Goal: Information Seeking & Learning: Learn about a topic

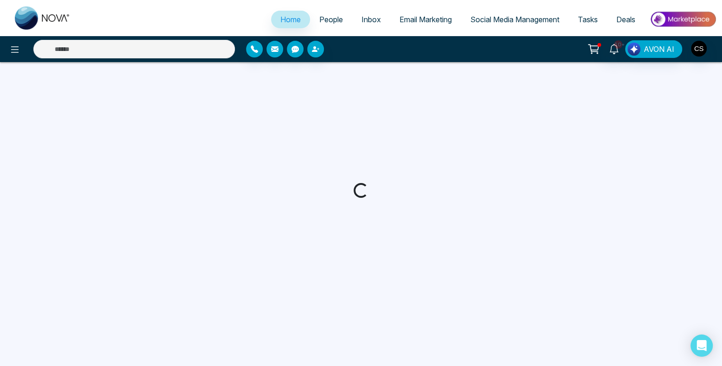
select select "*"
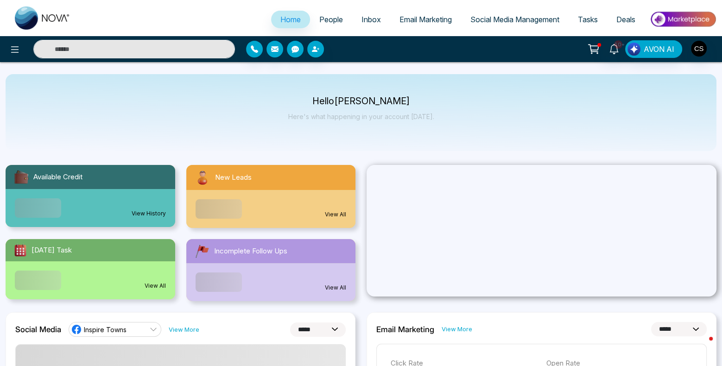
click at [330, 20] on span "People" at bounding box center [331, 19] width 24 height 9
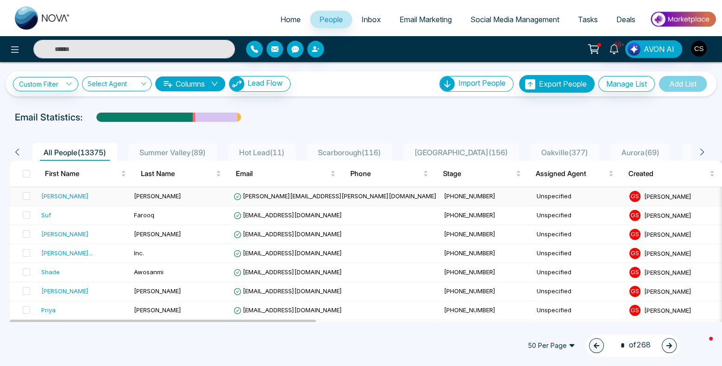
scroll to position [1, 0]
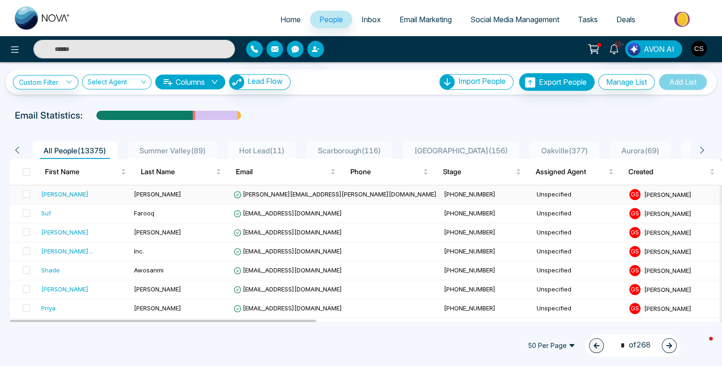
click at [49, 195] on div "[PERSON_NAME]" at bounding box center [64, 194] width 47 height 9
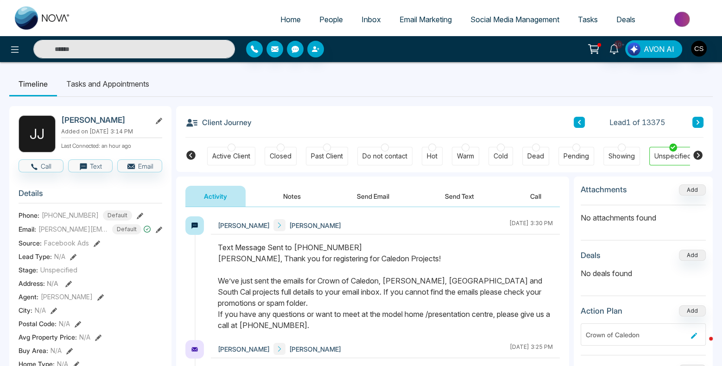
click at [326, 20] on span "People" at bounding box center [331, 19] width 24 height 9
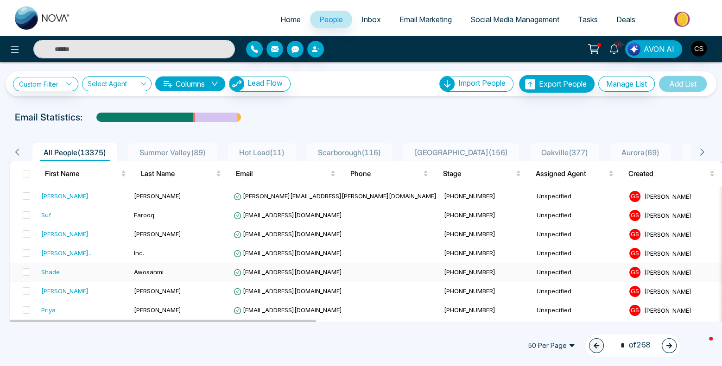
click at [85, 271] on div "Shade" at bounding box center [83, 271] width 85 height 9
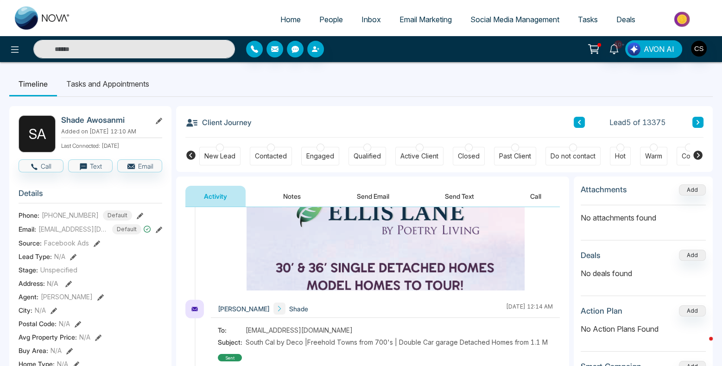
scroll to position [274, 0]
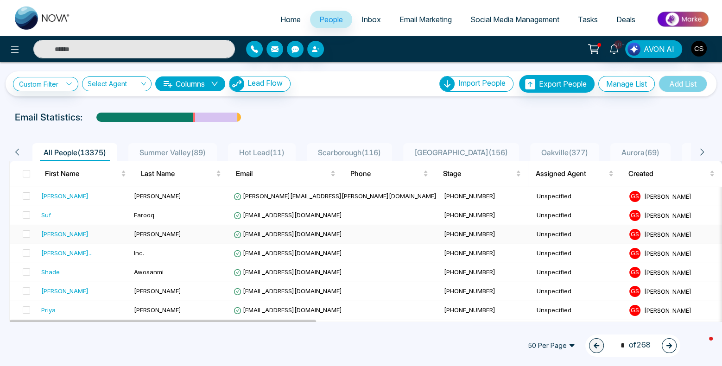
scroll to position [40, 0]
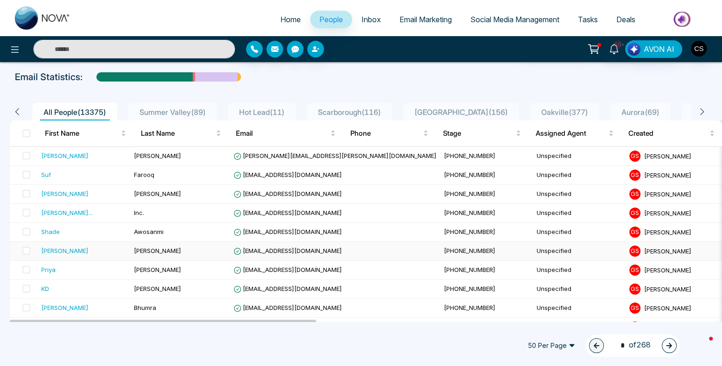
click at [63, 248] on div "[PERSON_NAME]" at bounding box center [64, 250] width 47 height 9
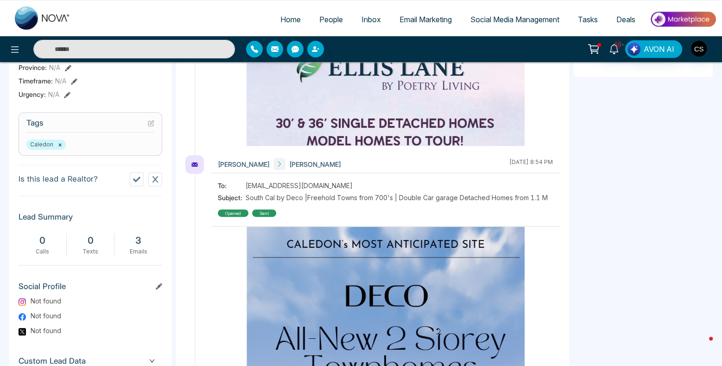
scroll to position [423, 0]
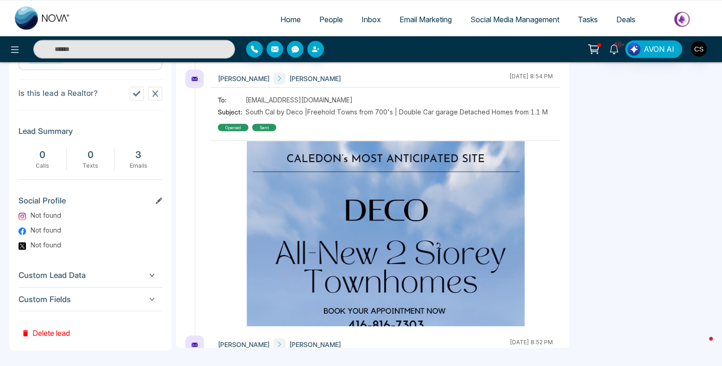
click at [77, 300] on span "Custom Fields" at bounding box center [91, 299] width 144 height 13
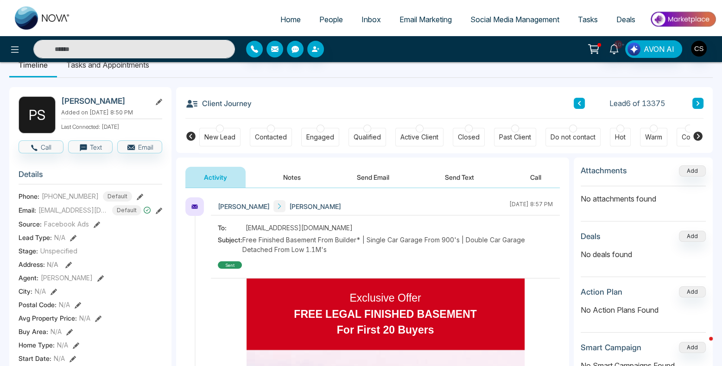
scroll to position [0, 0]
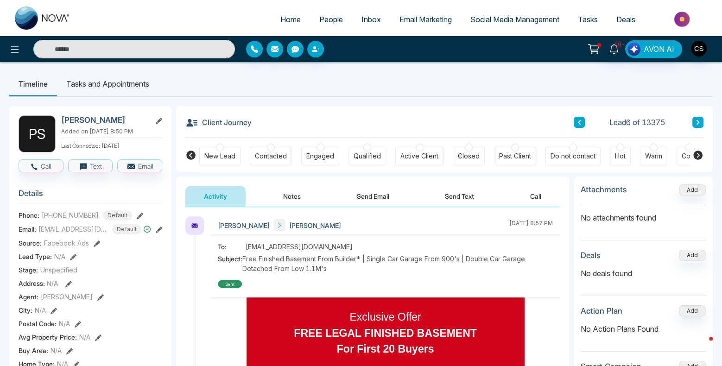
click at [697, 120] on icon at bounding box center [698, 123] width 5 height 6
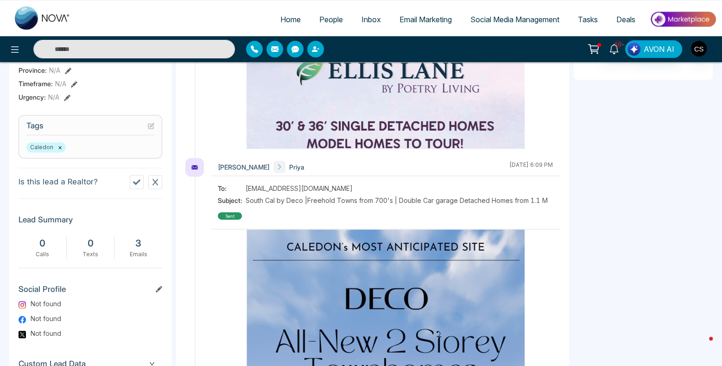
scroll to position [415, 0]
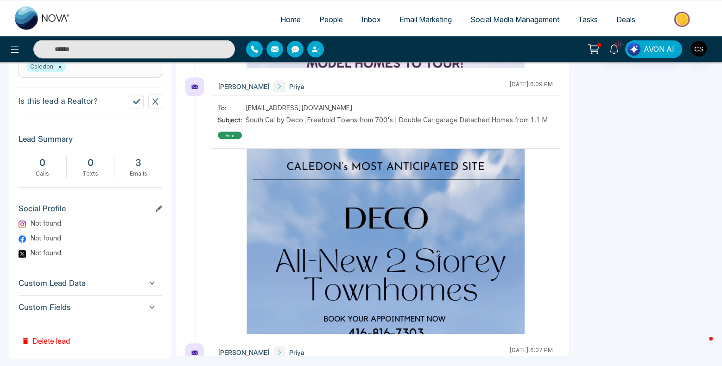
click at [85, 296] on div "Custom Fields" at bounding box center [91, 308] width 144 height 24
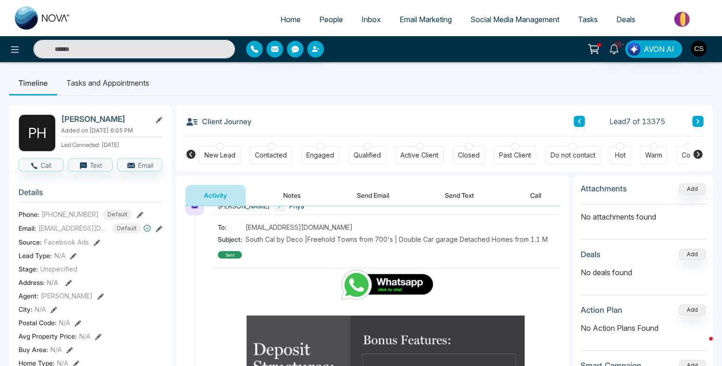
scroll to position [2539, 0]
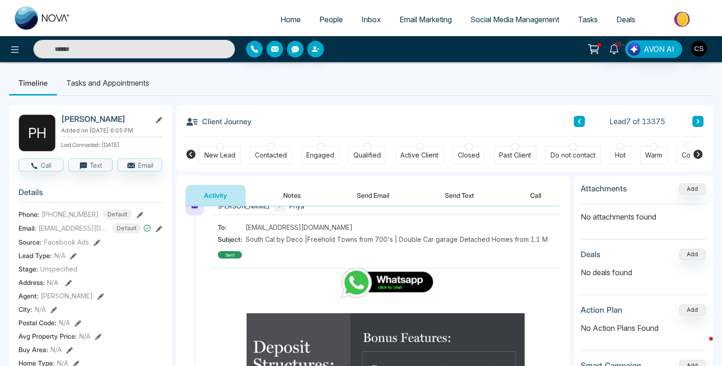
click at [700, 120] on button at bounding box center [697, 121] width 11 height 11
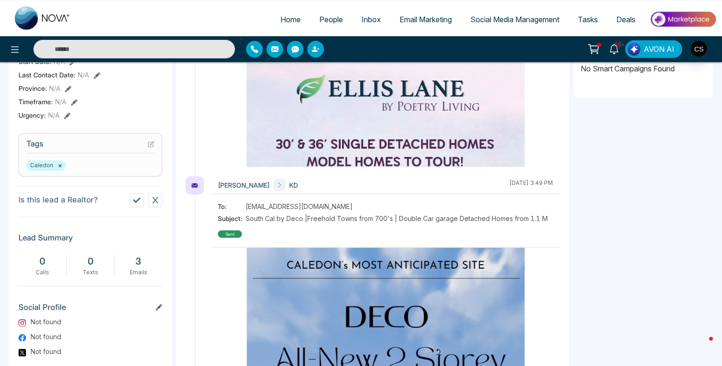
scroll to position [423, 0]
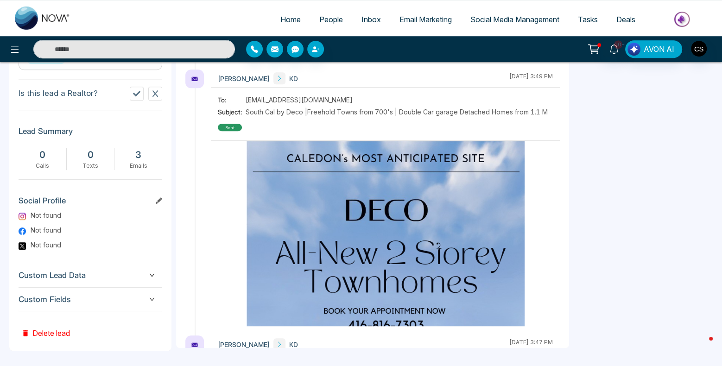
click at [98, 303] on div "Custom Fields" at bounding box center [91, 300] width 144 height 24
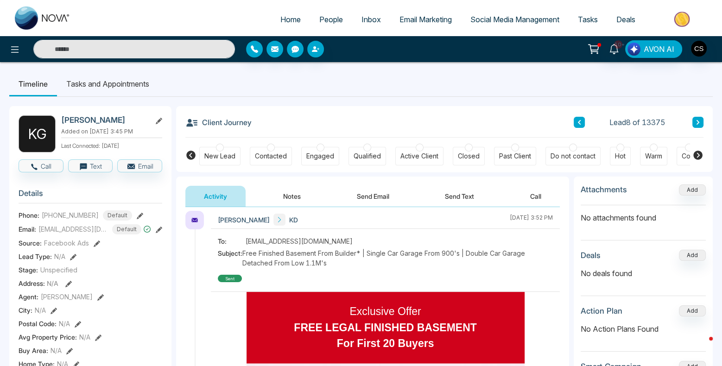
scroll to position [0, 0]
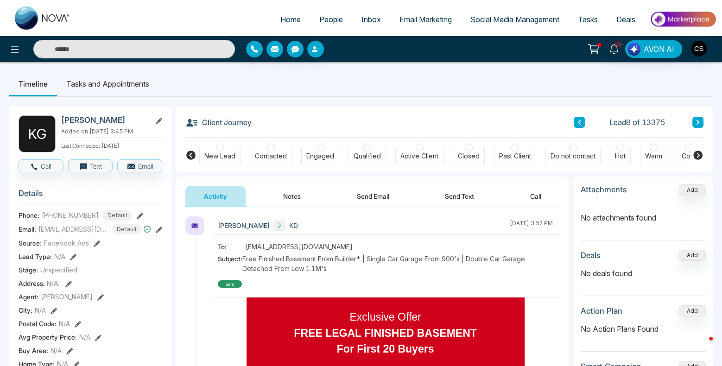
click at [701, 119] on button at bounding box center [697, 122] width 11 height 11
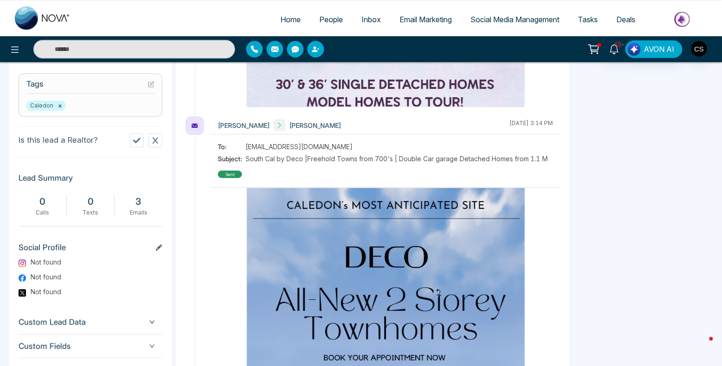
scroll to position [423, 0]
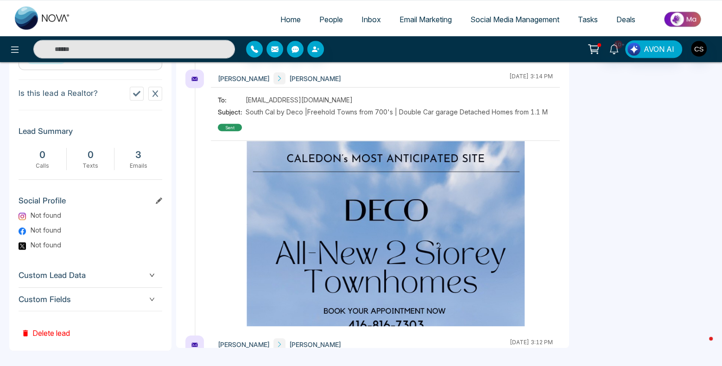
click at [126, 293] on span "Custom Fields" at bounding box center [91, 299] width 144 height 13
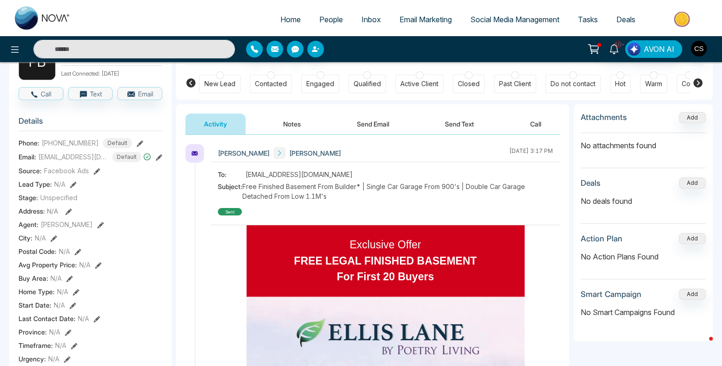
scroll to position [0, 0]
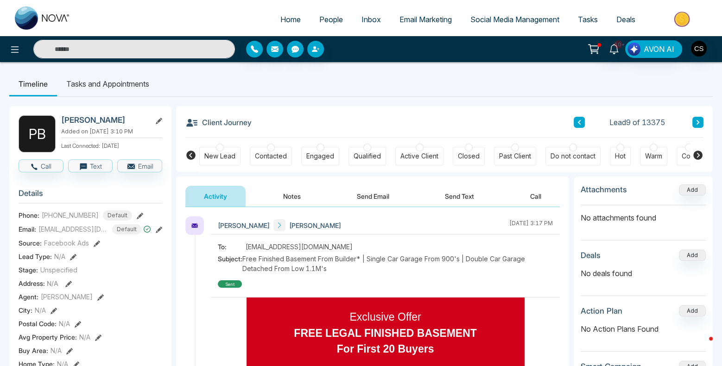
drag, startPoint x: 61, startPoint y: 119, endPoint x: 131, endPoint y: 120, distance: 70.0
click at [139, 120] on h2 "Parminder Bhumra" at bounding box center [104, 119] width 86 height 9
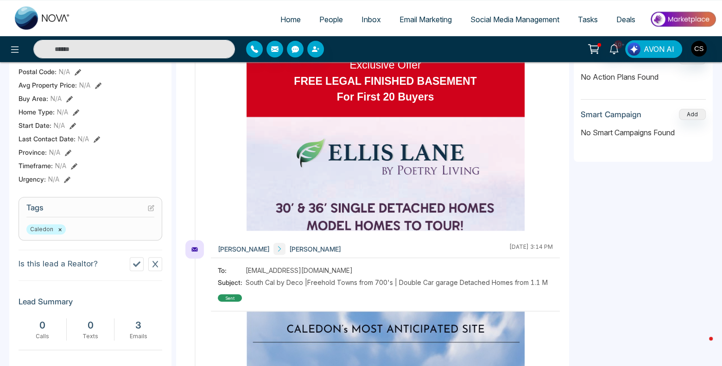
scroll to position [266, 0]
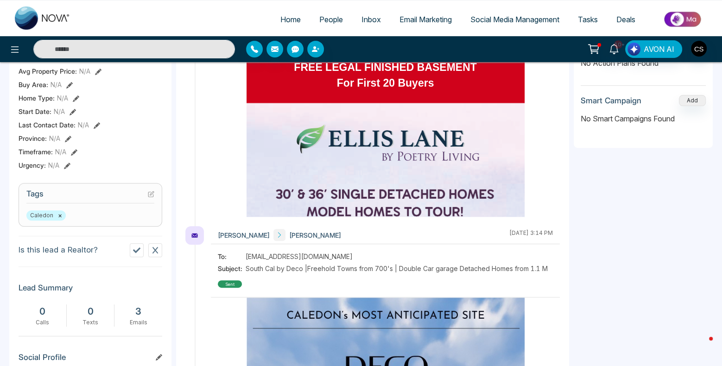
drag, startPoint x: 135, startPoint y: 246, endPoint x: 122, endPoint y: 246, distance: 13.0
click at [135, 247] on icon at bounding box center [136, 250] width 7 height 7
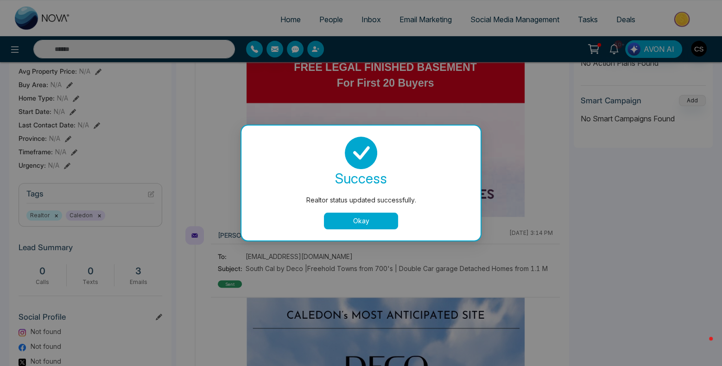
click at [341, 216] on button "Okay" at bounding box center [361, 221] width 74 height 17
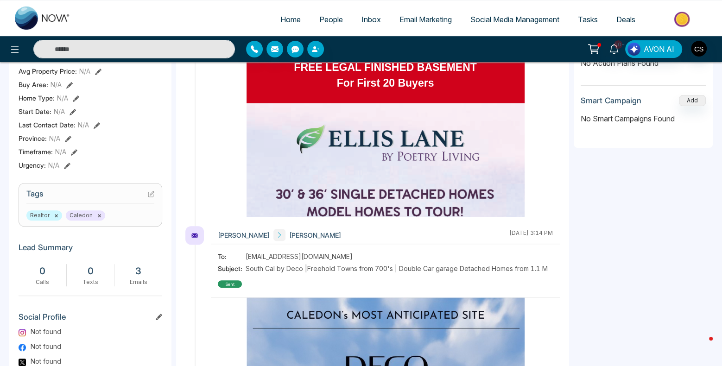
click at [54, 213] on button "×" at bounding box center [56, 215] width 4 height 8
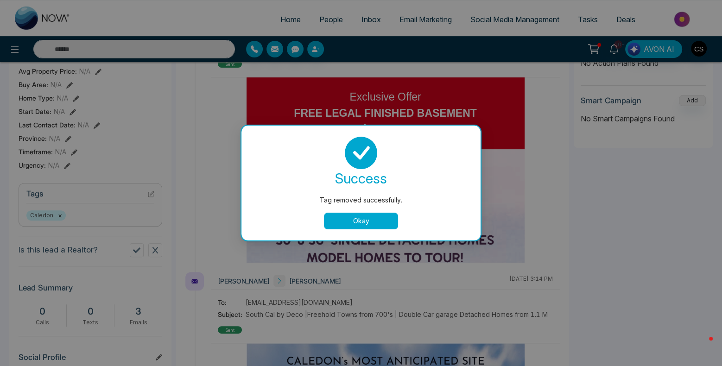
click at [390, 222] on button "Okay" at bounding box center [361, 221] width 74 height 17
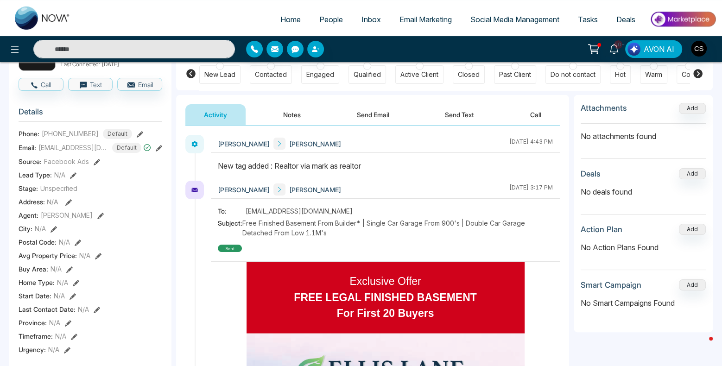
scroll to position [0, 0]
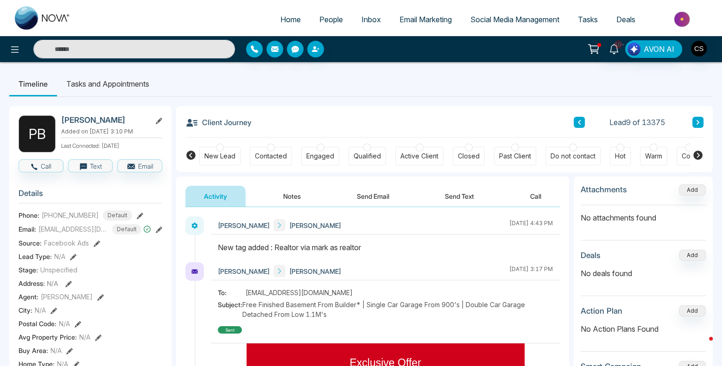
click at [699, 119] on button at bounding box center [697, 122] width 11 height 11
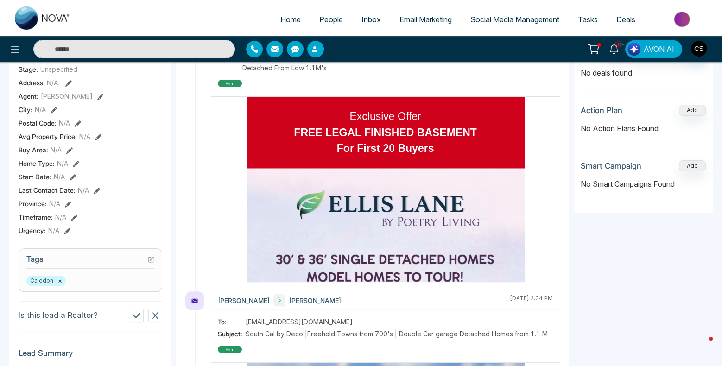
scroll to position [423, 0]
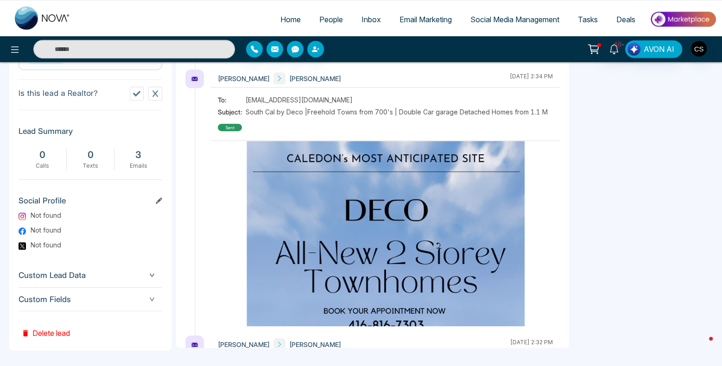
click at [152, 272] on icon "down" at bounding box center [152, 275] width 6 height 6
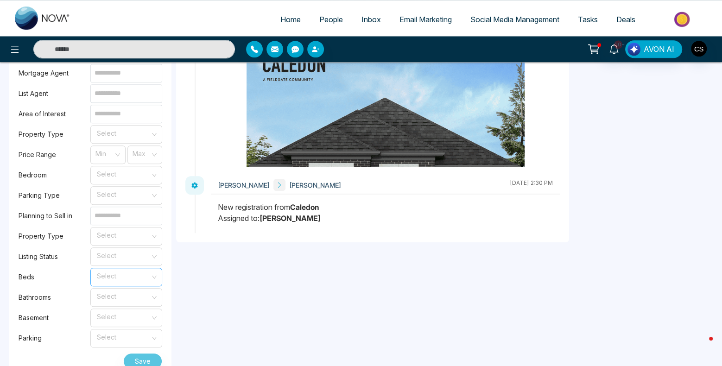
scroll to position [947, 0]
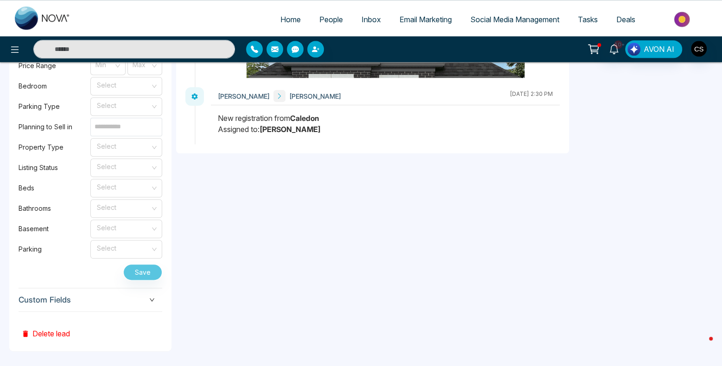
click at [152, 298] on icon "down" at bounding box center [152, 299] width 5 height 3
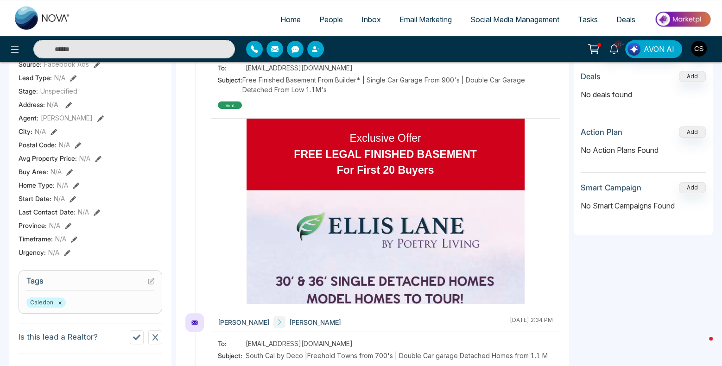
scroll to position [0, 0]
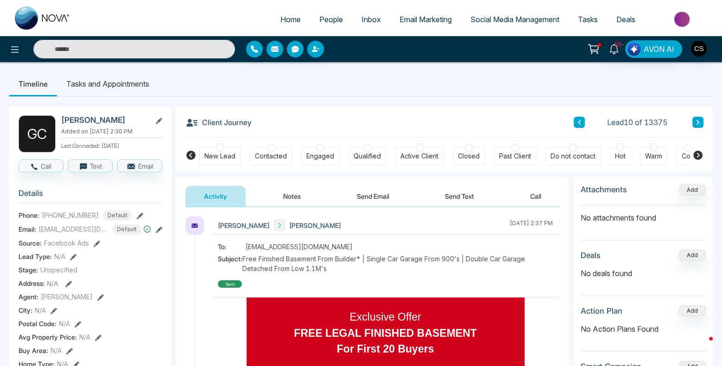
drag, startPoint x: 61, startPoint y: 121, endPoint x: 129, endPoint y: 120, distance: 67.7
click at [129, 120] on h2 "Gursharn Chohan" at bounding box center [104, 119] width 86 height 9
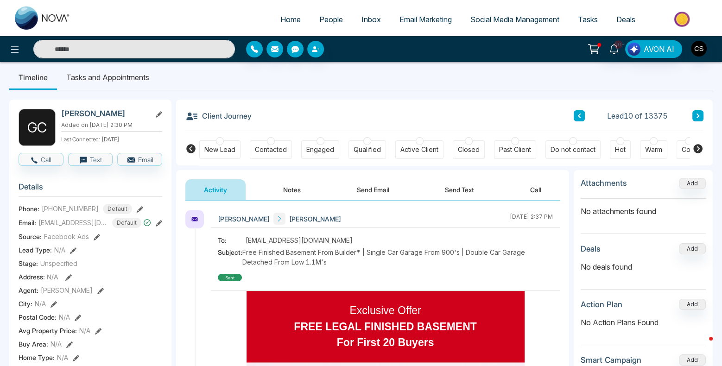
drag, startPoint x: 123, startPoint y: 120, endPoint x: 112, endPoint y: 116, distance: 12.3
click at [112, 116] on div "Gursharn Chohan Added on October 5 2025 | 2:30 PM Last Connected: 3 days ago" at bounding box center [111, 127] width 101 height 37
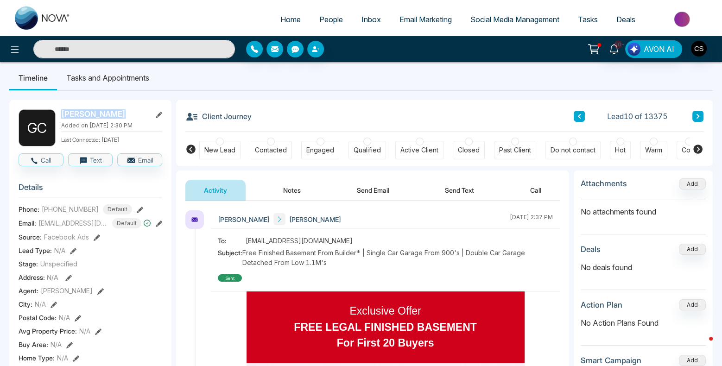
click at [112, 116] on h2 "Gursharn Chohan" at bounding box center [104, 113] width 86 height 9
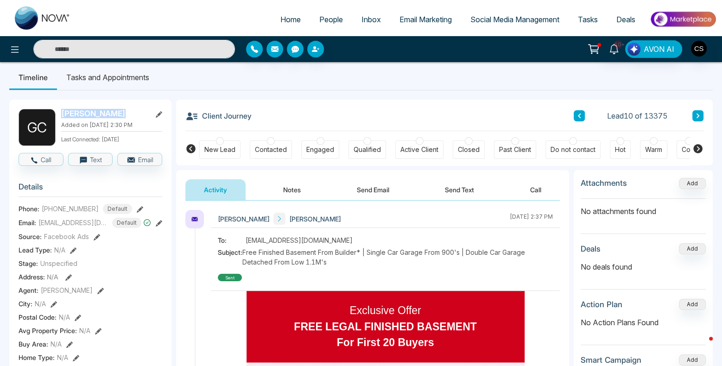
scroll to position [0, 0]
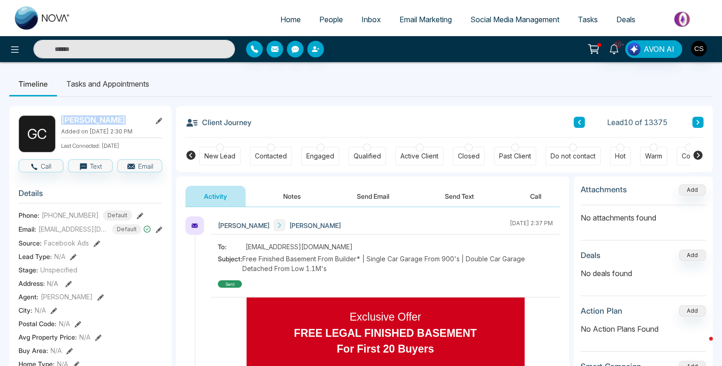
click at [701, 124] on button at bounding box center [697, 122] width 11 height 11
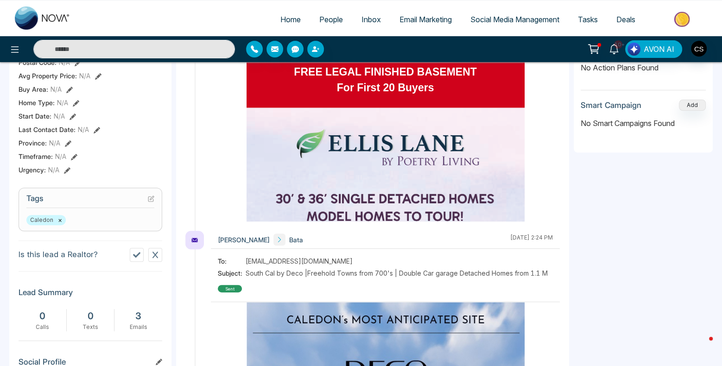
scroll to position [423, 0]
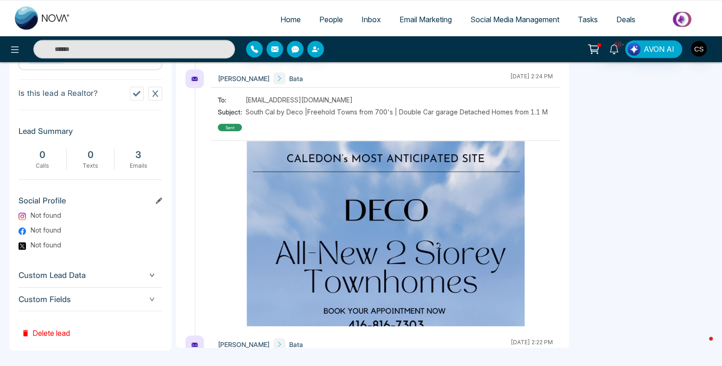
click at [143, 300] on span "Custom Fields" at bounding box center [91, 299] width 144 height 13
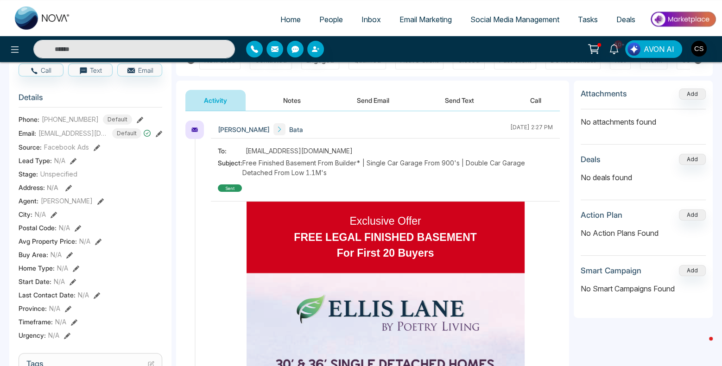
scroll to position [0, 0]
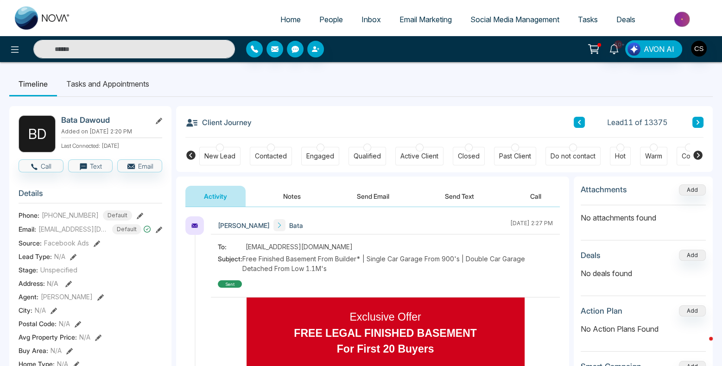
click at [698, 125] on icon at bounding box center [698, 123] width 5 height 6
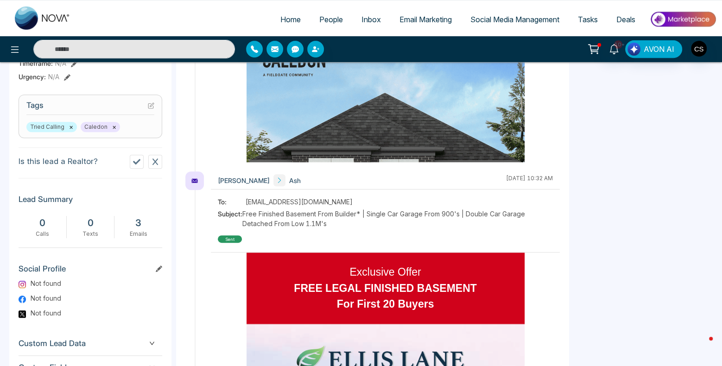
scroll to position [423, 0]
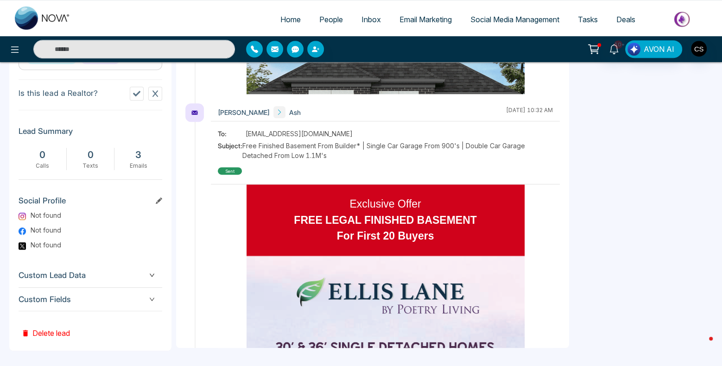
click at [154, 298] on icon "down" at bounding box center [152, 300] width 6 height 6
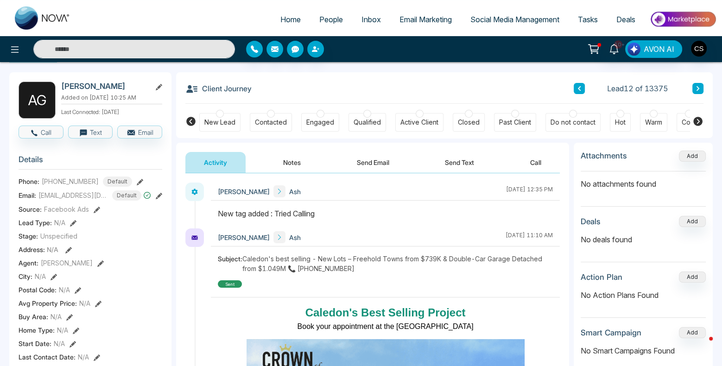
scroll to position [0, 0]
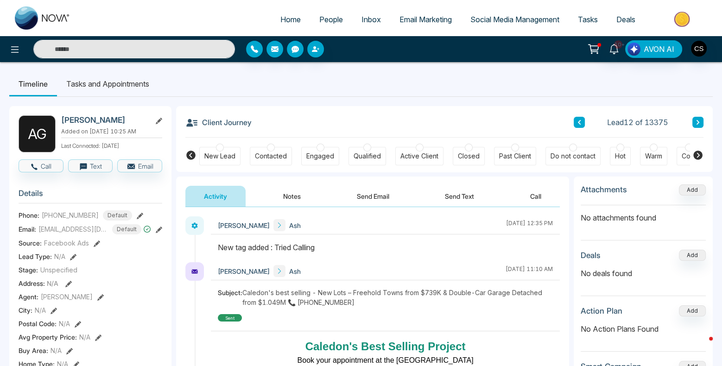
click at [698, 121] on icon at bounding box center [698, 122] width 3 height 5
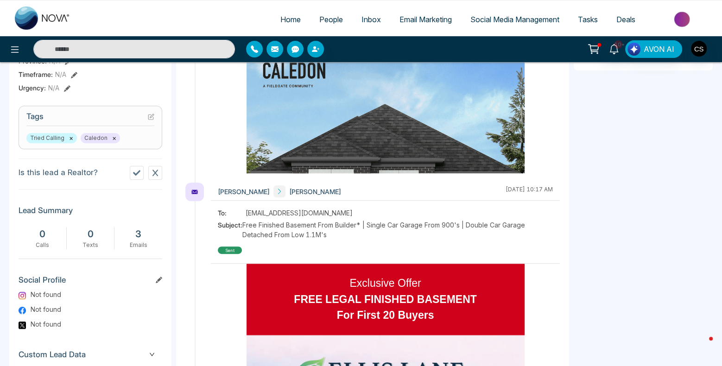
scroll to position [419, 0]
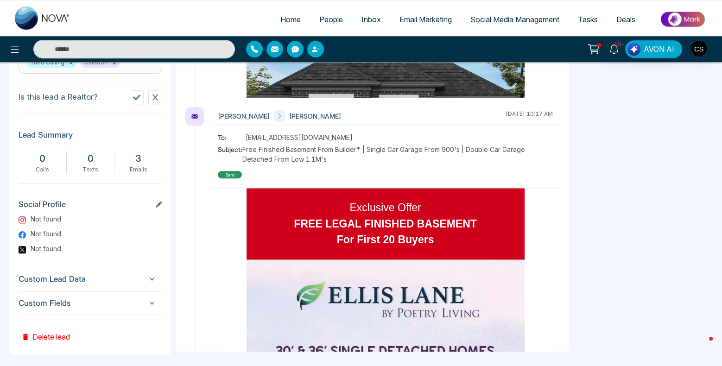
click at [57, 297] on span "Custom Fields" at bounding box center [91, 303] width 144 height 13
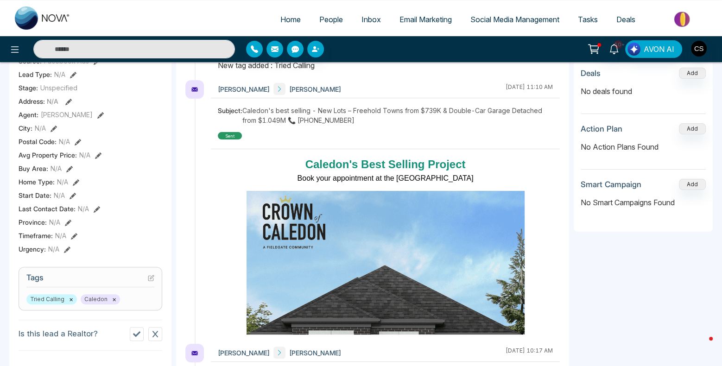
scroll to position [188, 0]
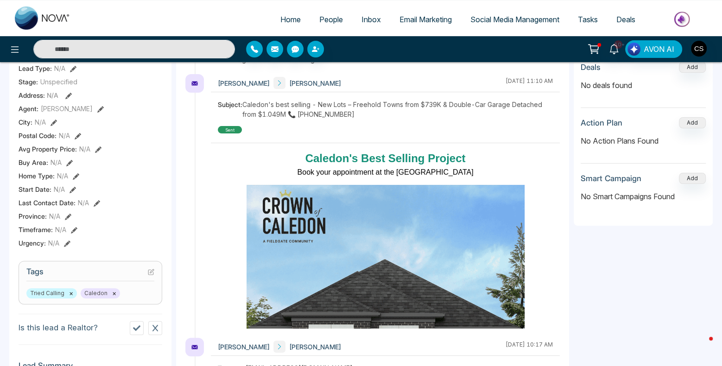
click at [139, 324] on icon at bounding box center [136, 327] width 7 height 7
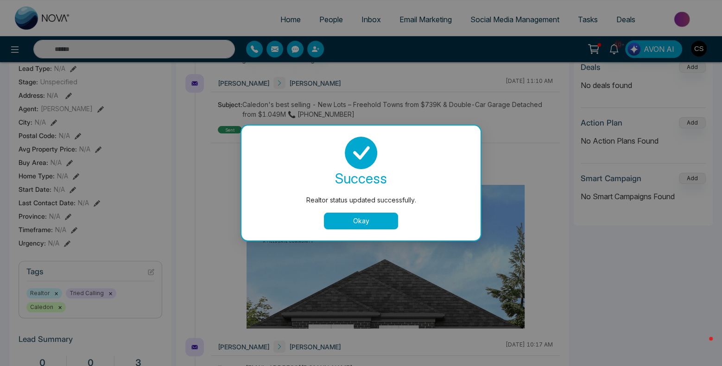
click at [337, 226] on button "Okay" at bounding box center [361, 221] width 74 height 17
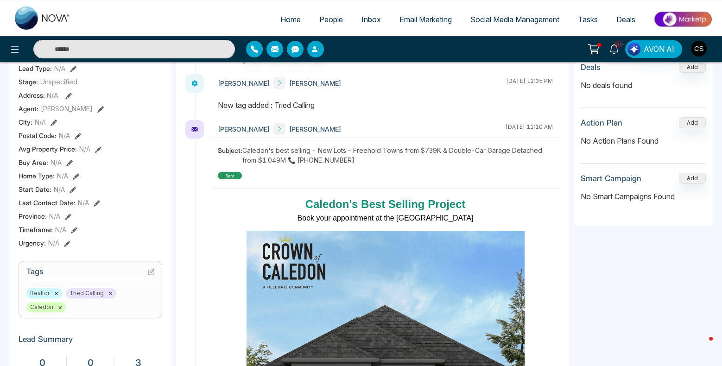
click at [58, 305] on button "×" at bounding box center [60, 307] width 4 height 8
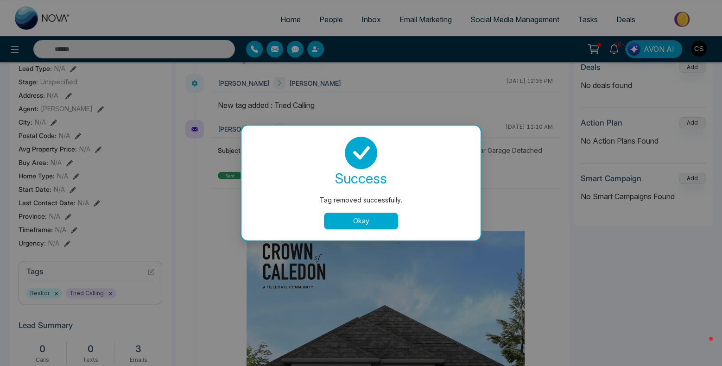
click at [338, 225] on button "Okay" at bounding box center [361, 221] width 74 height 17
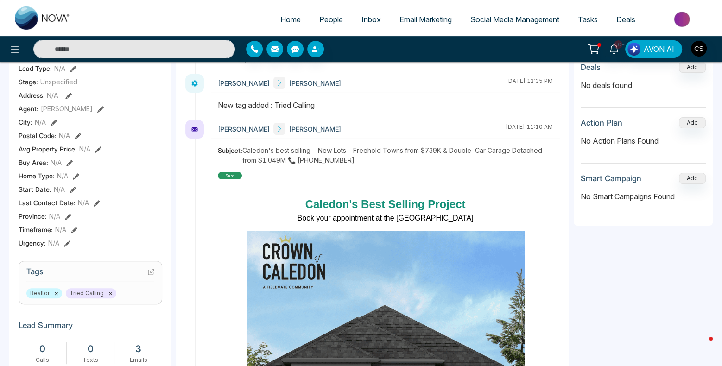
click at [108, 291] on button "×" at bounding box center [110, 293] width 4 height 8
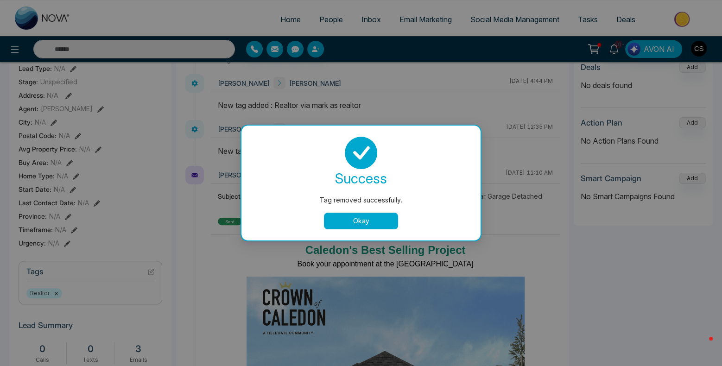
click at [363, 221] on button "Okay" at bounding box center [361, 221] width 74 height 17
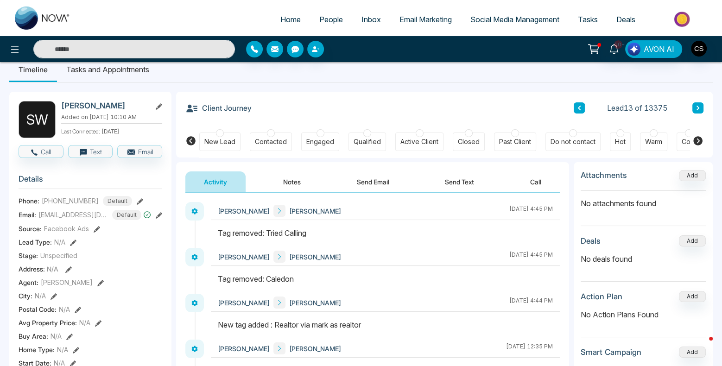
scroll to position [0, 0]
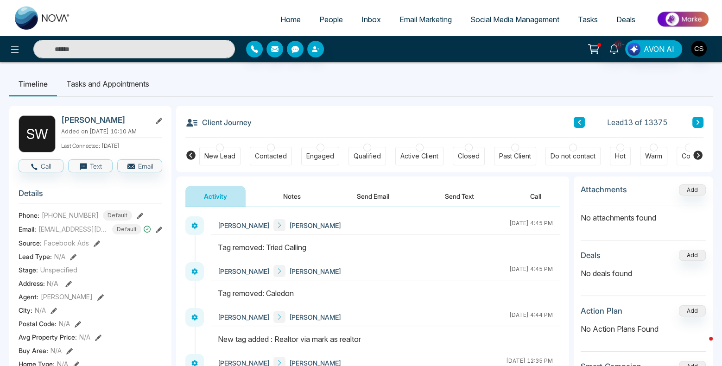
click at [578, 124] on icon at bounding box center [579, 123] width 5 height 6
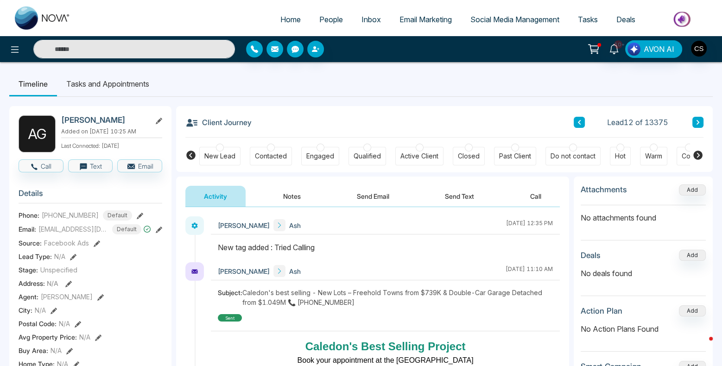
click at [577, 124] on icon at bounding box center [579, 123] width 5 height 6
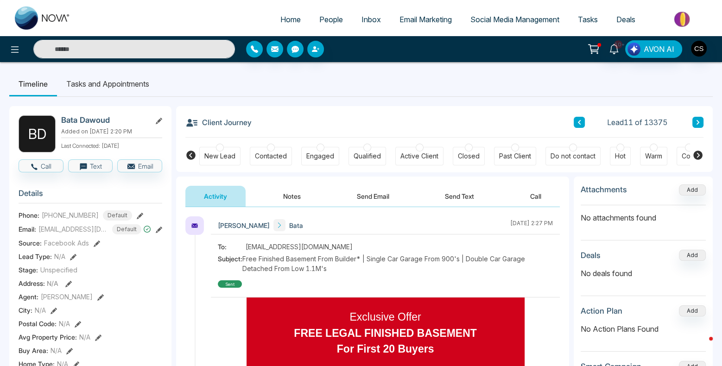
click at [696, 123] on icon at bounding box center [698, 123] width 5 height 6
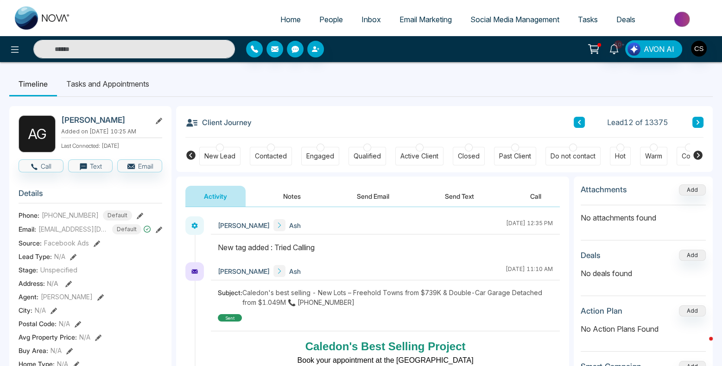
click at [696, 123] on icon at bounding box center [698, 123] width 5 height 6
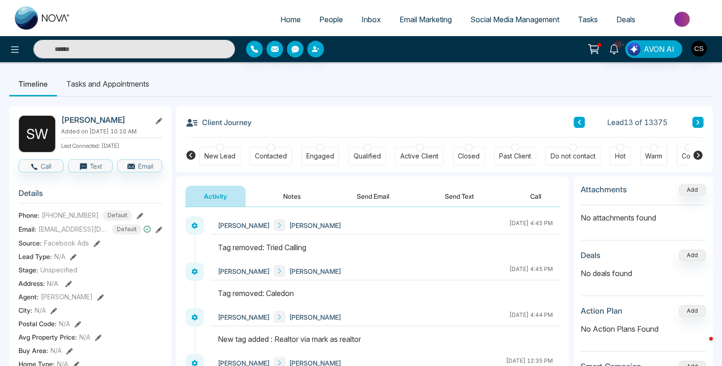
click at [328, 22] on span "People" at bounding box center [331, 19] width 24 height 9
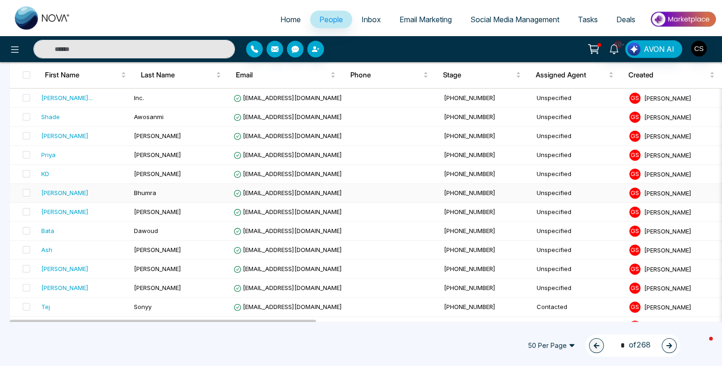
scroll to position [154, 0]
click at [65, 192] on div "[PERSON_NAME]" at bounding box center [64, 193] width 47 height 9
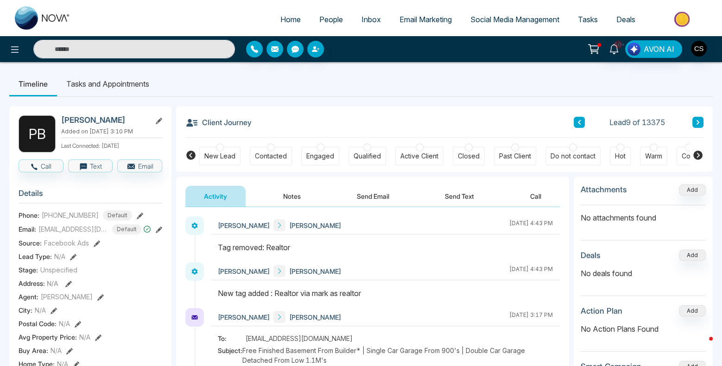
click at [698, 123] on icon at bounding box center [698, 123] width 5 height 6
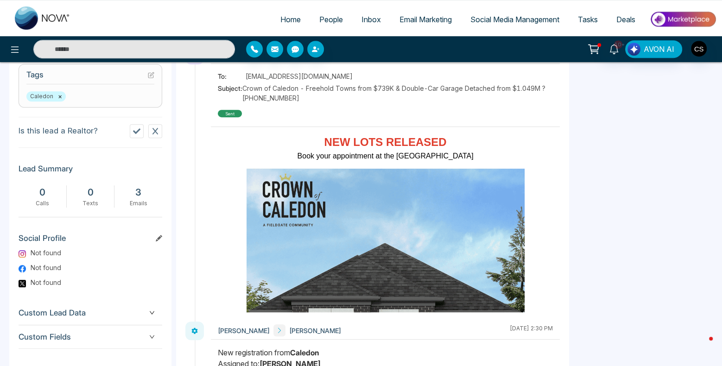
scroll to position [423, 0]
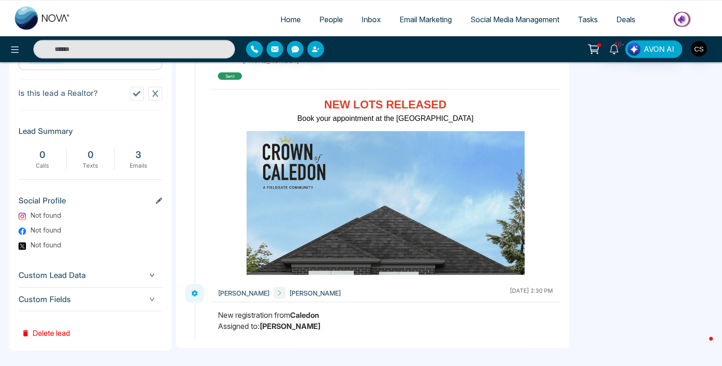
click at [58, 293] on span "Custom Fields" at bounding box center [91, 299] width 144 height 13
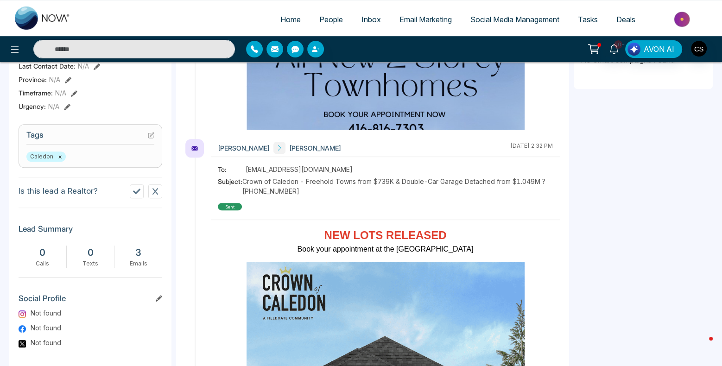
scroll to position [305, 0]
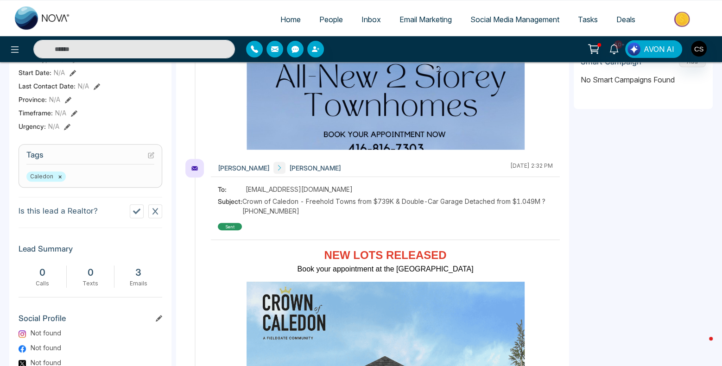
click at [136, 208] on icon at bounding box center [136, 211] width 7 height 7
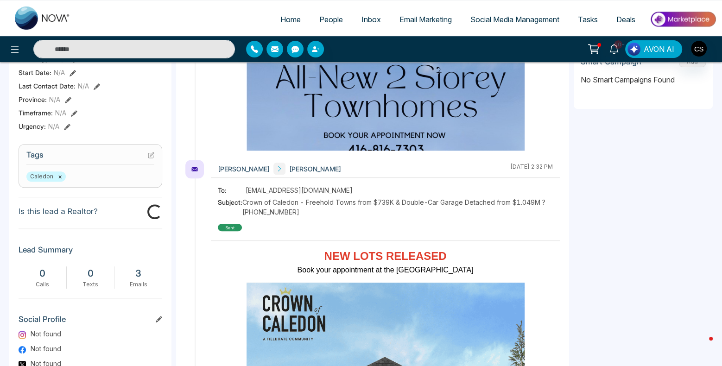
scroll to position [327, 0]
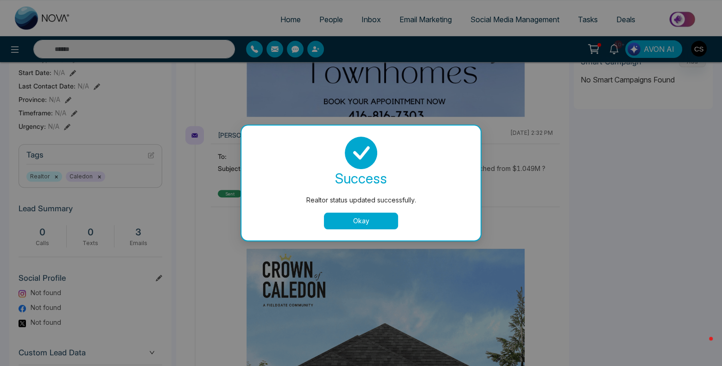
click at [58, 177] on div "Realtor status updated successfully. success Realtor status updated successfull…" at bounding box center [361, 183] width 722 height 366
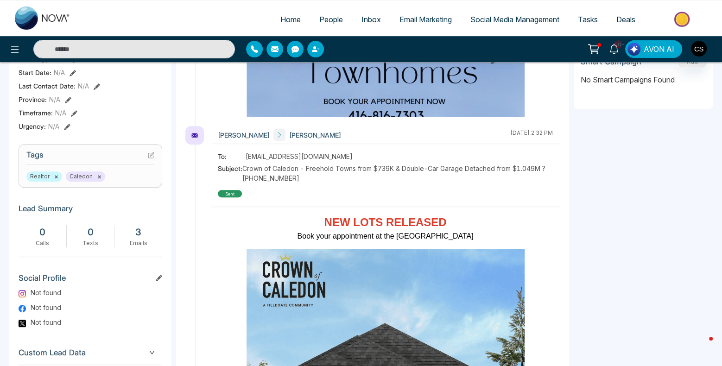
click at [99, 177] on button "×" at bounding box center [99, 176] width 4 height 8
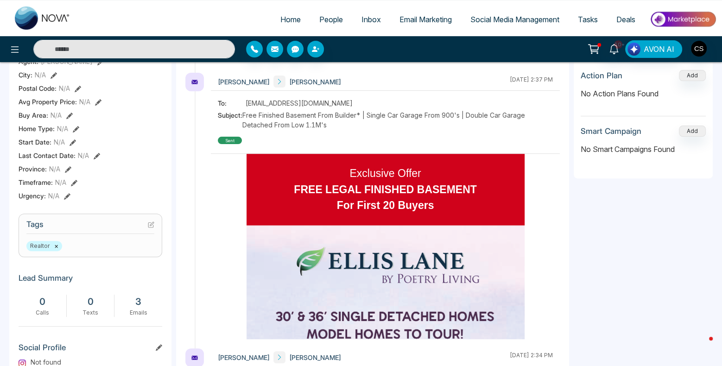
scroll to position [0, 0]
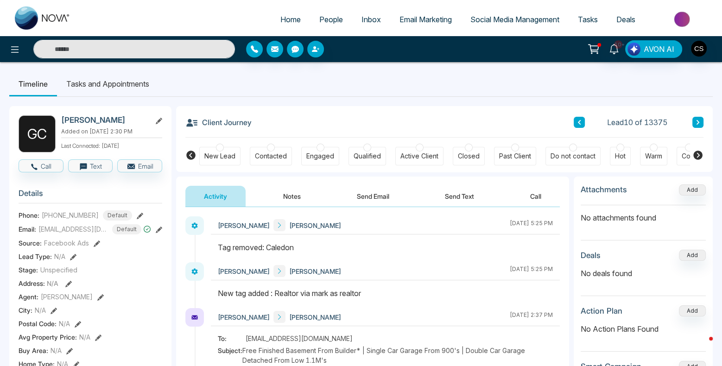
click at [696, 126] on button at bounding box center [697, 122] width 11 height 11
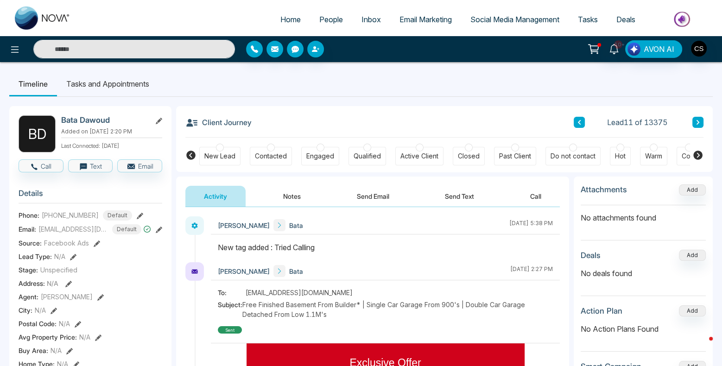
click at [699, 123] on icon at bounding box center [698, 123] width 5 height 6
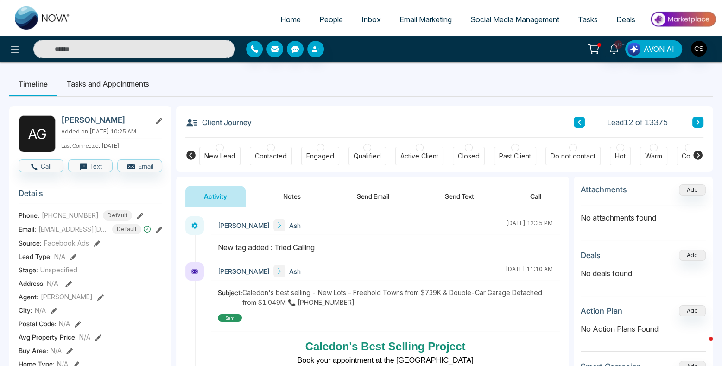
click at [699, 123] on icon at bounding box center [698, 123] width 5 height 6
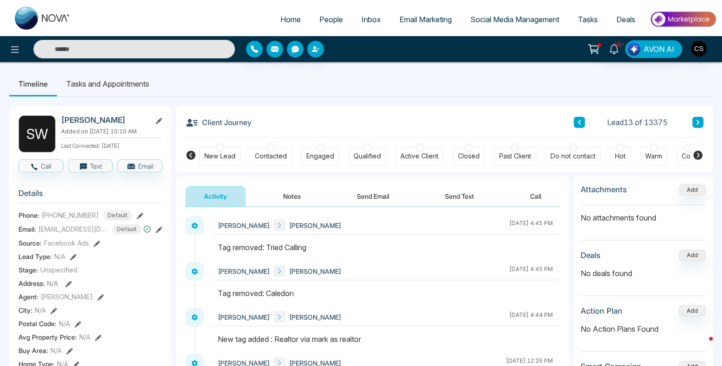
click at [699, 123] on icon at bounding box center [698, 123] width 5 height 6
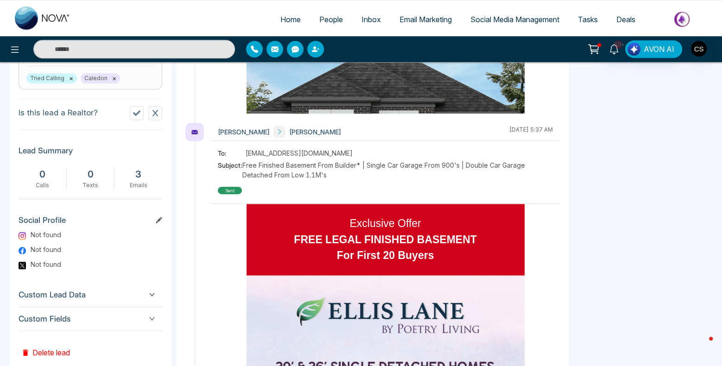
scroll to position [423, 0]
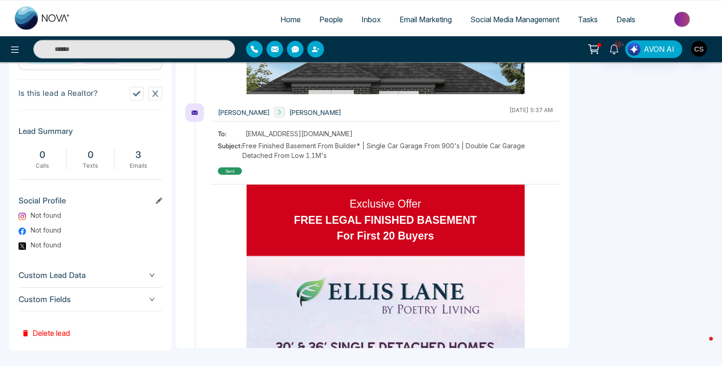
click at [105, 300] on span "Custom Fields" at bounding box center [91, 299] width 144 height 13
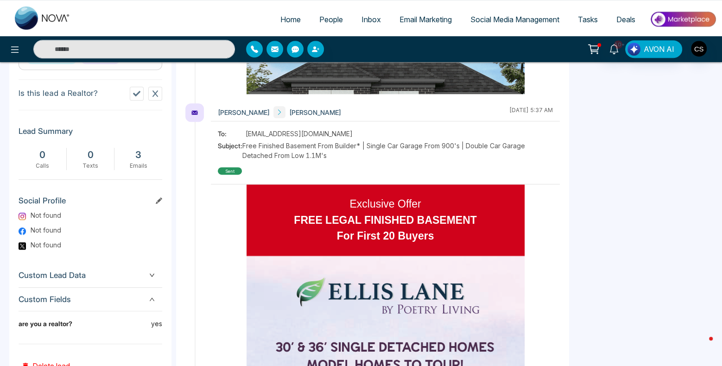
click at [136, 92] on icon at bounding box center [136, 94] width 7 height 6
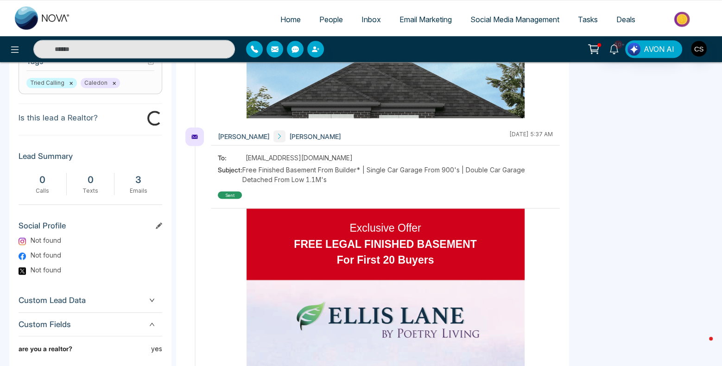
scroll to position [390, 0]
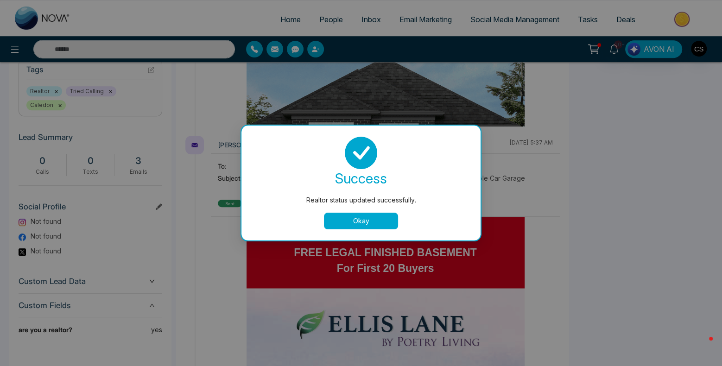
click at [357, 223] on button "Okay" at bounding box center [361, 221] width 74 height 17
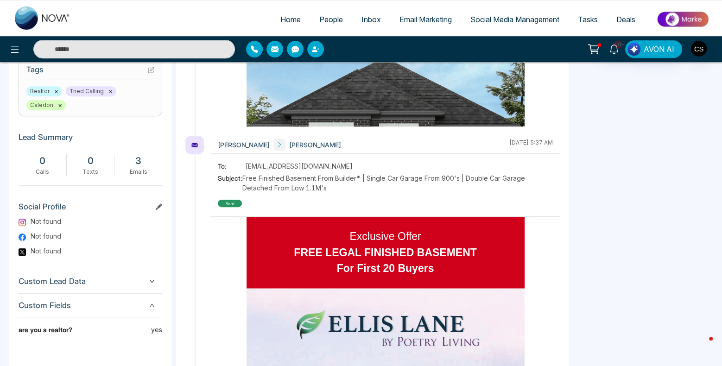
click at [54, 88] on button "×" at bounding box center [56, 91] width 4 height 8
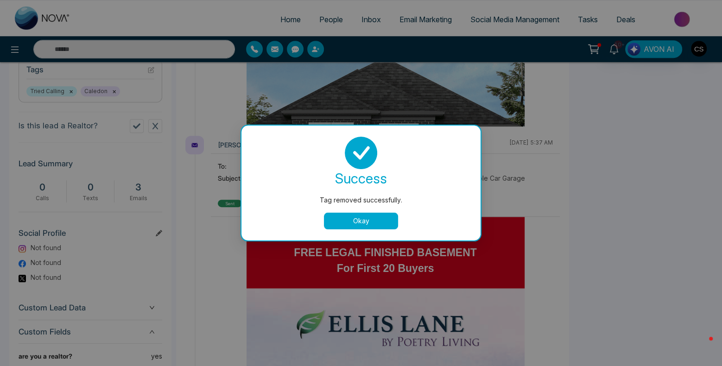
click at [351, 222] on button "Okay" at bounding box center [361, 221] width 74 height 17
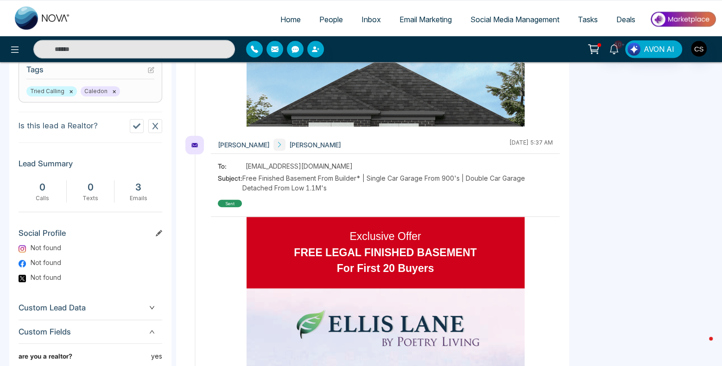
click at [136, 122] on icon at bounding box center [136, 125] width 7 height 7
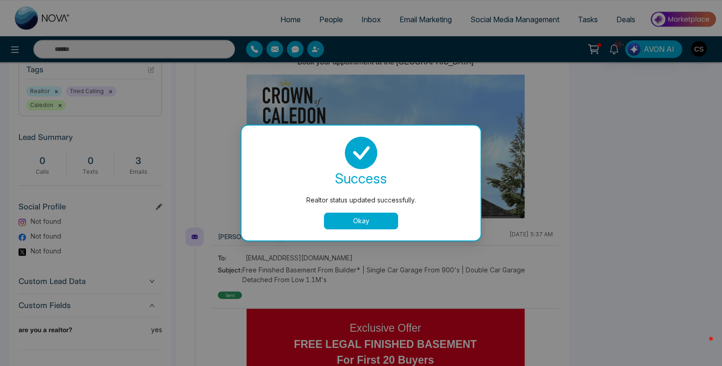
click at [331, 225] on button "Okay" at bounding box center [361, 221] width 74 height 17
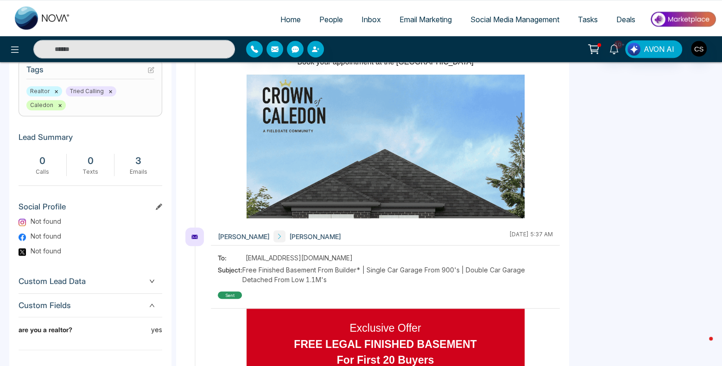
click at [58, 104] on button "×" at bounding box center [60, 105] width 4 height 8
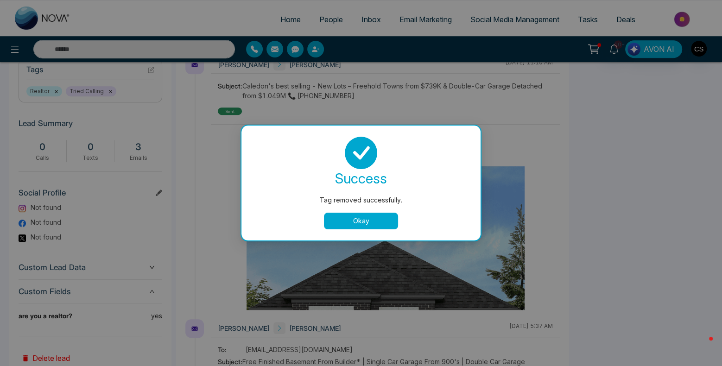
click at [367, 223] on button "Okay" at bounding box center [361, 221] width 74 height 17
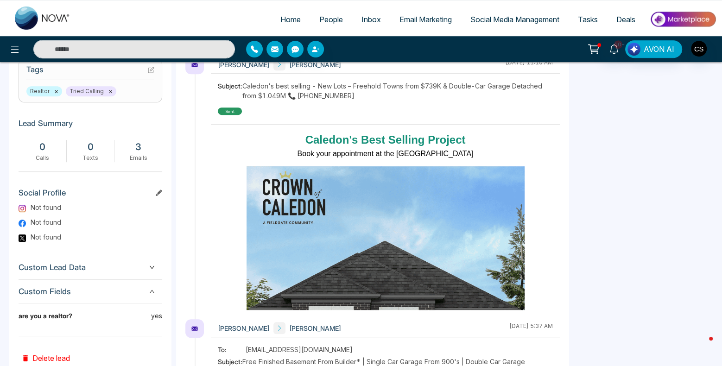
scroll to position [0, 0]
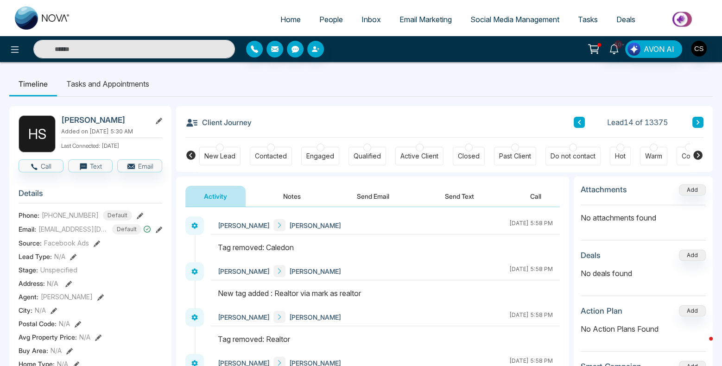
click at [698, 123] on icon at bounding box center [698, 122] width 3 height 5
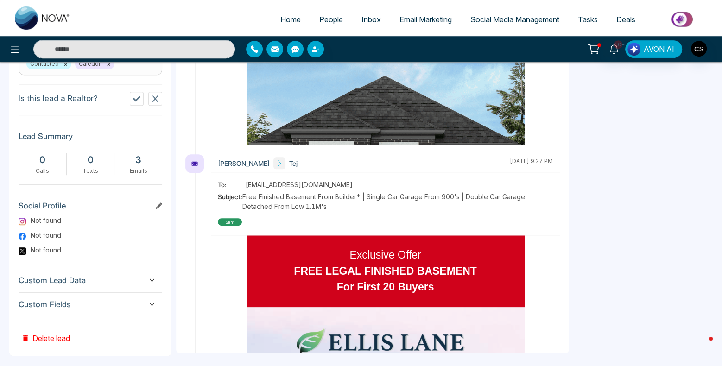
scroll to position [423, 0]
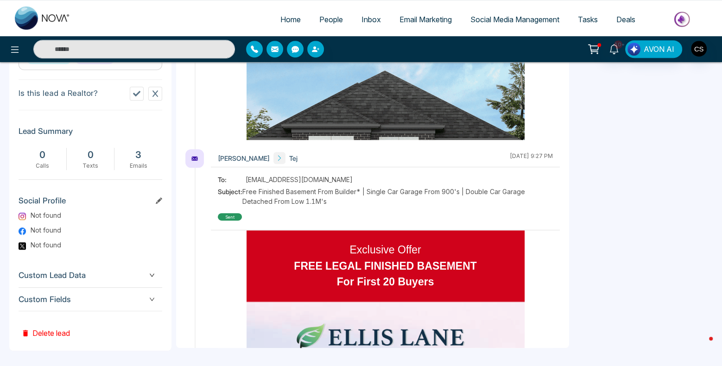
click at [156, 293] on span "Custom Fields" at bounding box center [91, 299] width 144 height 13
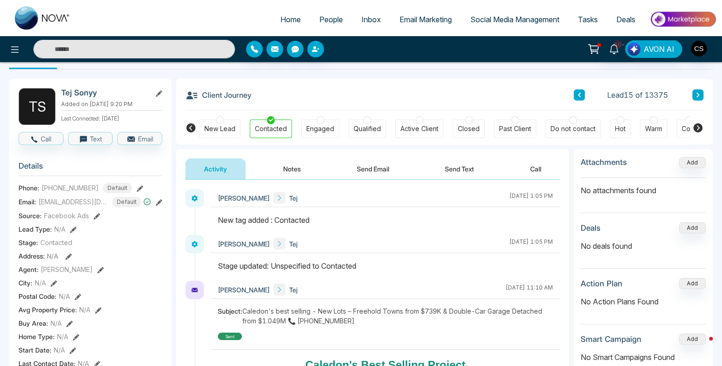
scroll to position [28, 0]
click at [56, 20] on img at bounding box center [43, 17] width 56 height 23
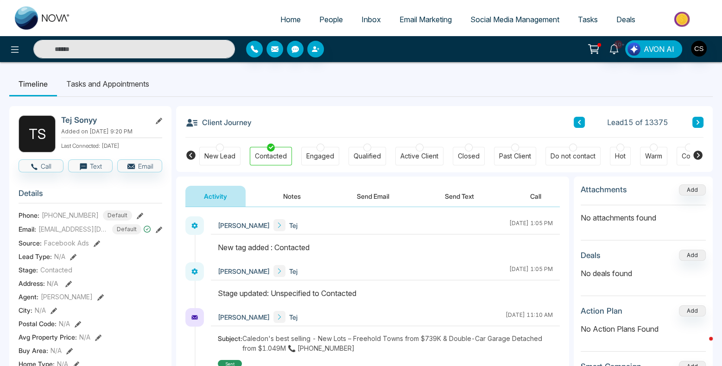
select select "*"
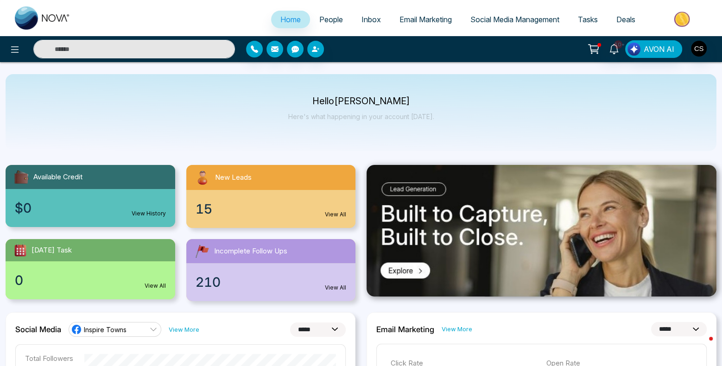
scroll to position [0, 0]
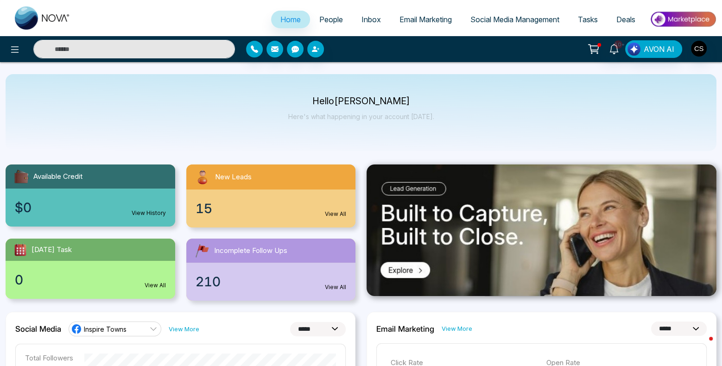
click at [320, 20] on span "People" at bounding box center [331, 19] width 24 height 9
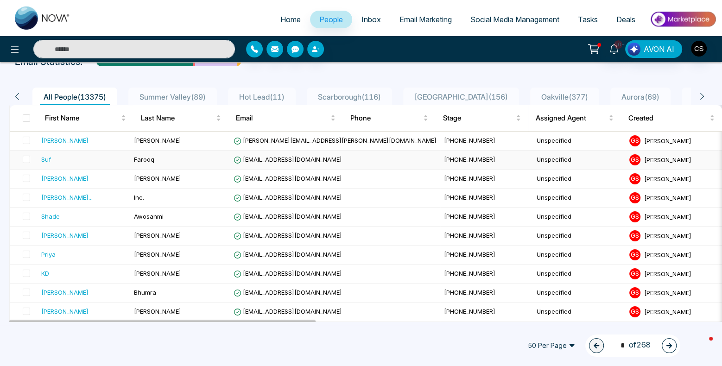
scroll to position [63, 0]
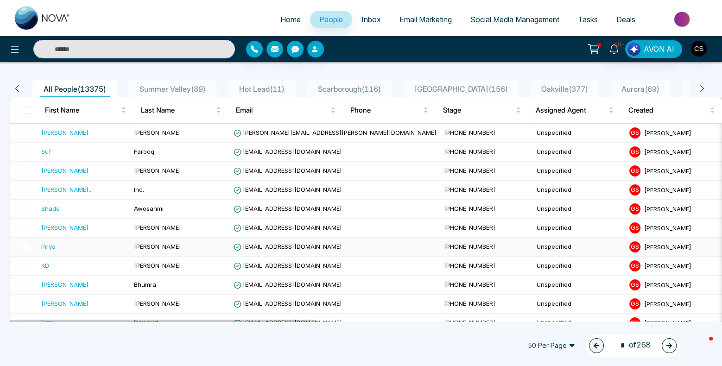
click at [54, 244] on div "Priya" at bounding box center [48, 246] width 14 height 9
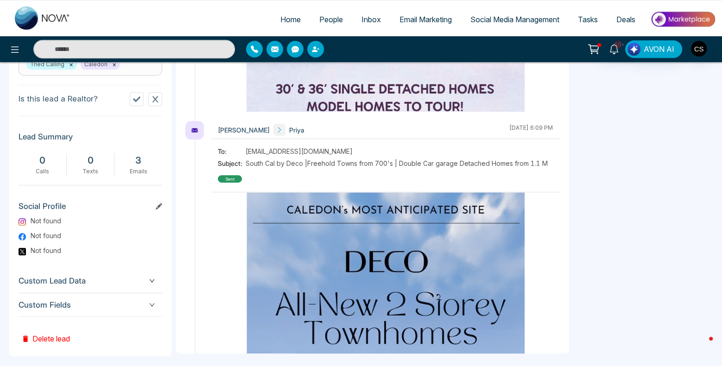
scroll to position [423, 0]
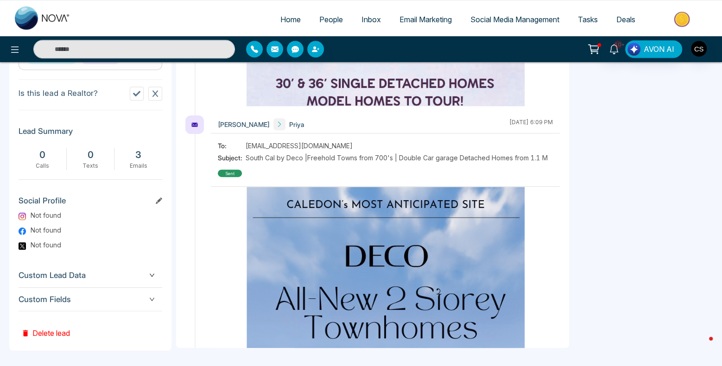
click at [93, 293] on span "Custom Fields" at bounding box center [91, 299] width 144 height 13
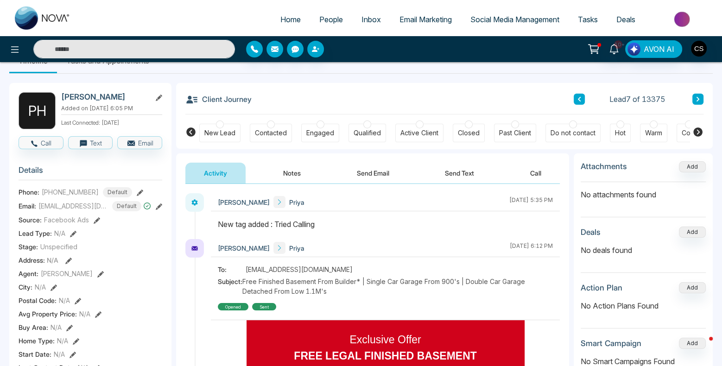
scroll to position [0, 0]
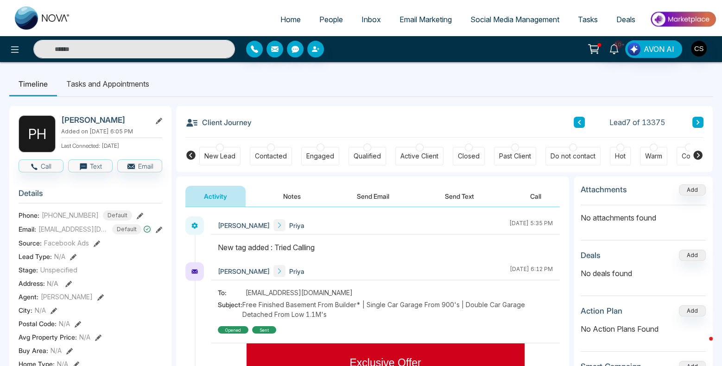
click at [32, 19] on img at bounding box center [43, 17] width 56 height 23
select select "*"
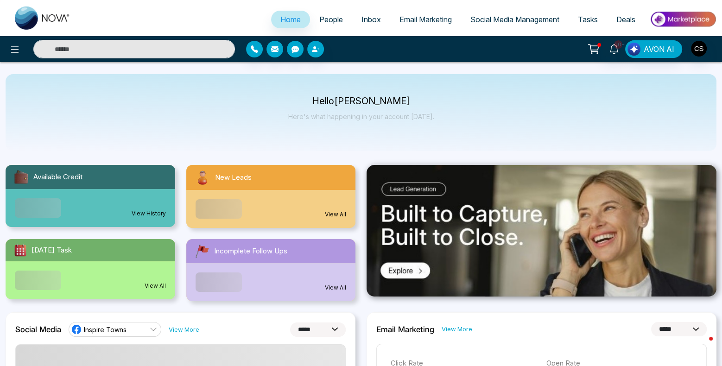
click at [332, 21] on span "People" at bounding box center [331, 19] width 24 height 9
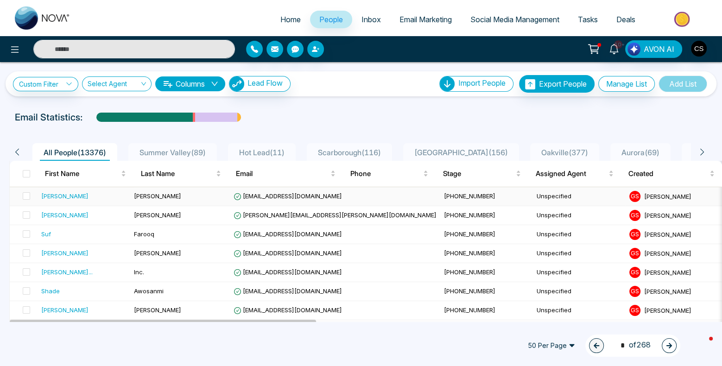
click at [71, 194] on div "[PERSON_NAME]" at bounding box center [64, 195] width 47 height 9
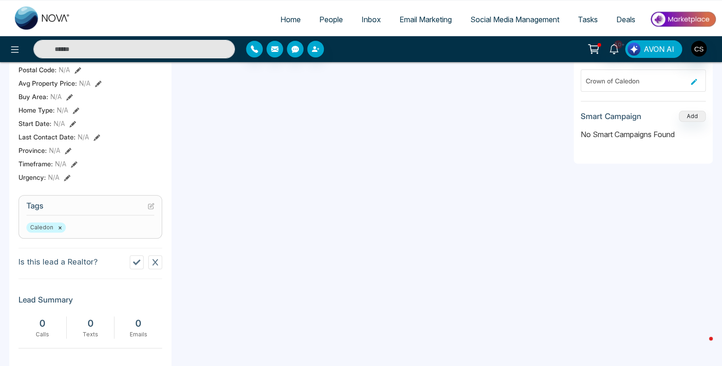
scroll to position [270, 0]
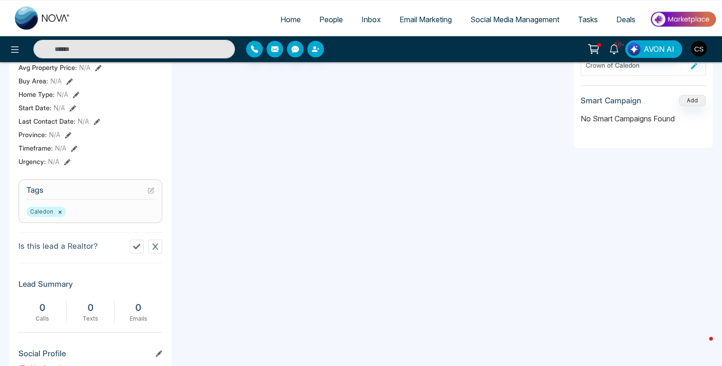
click at [138, 246] on icon at bounding box center [136, 246] width 7 height 7
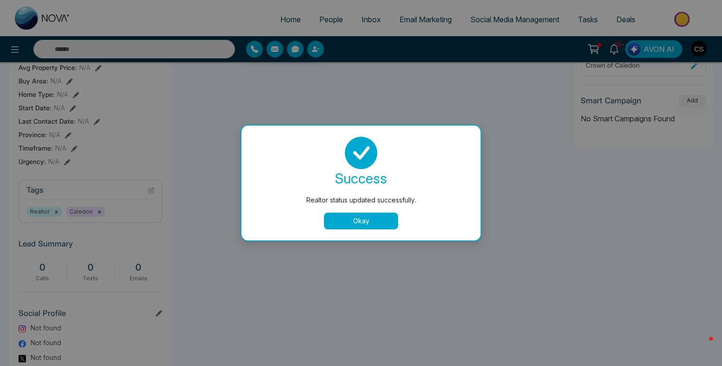
click at [366, 224] on button "Okay" at bounding box center [361, 221] width 74 height 17
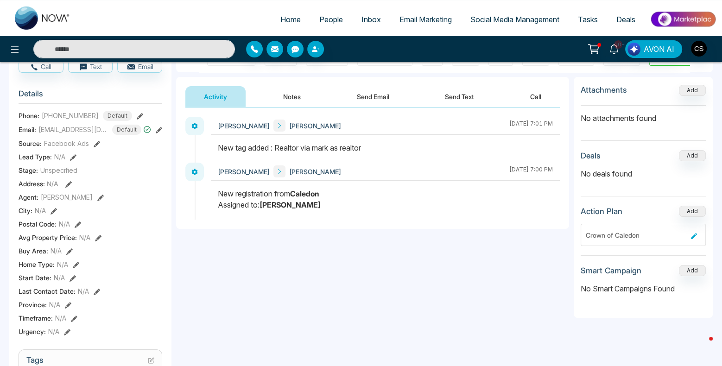
scroll to position [73, 0]
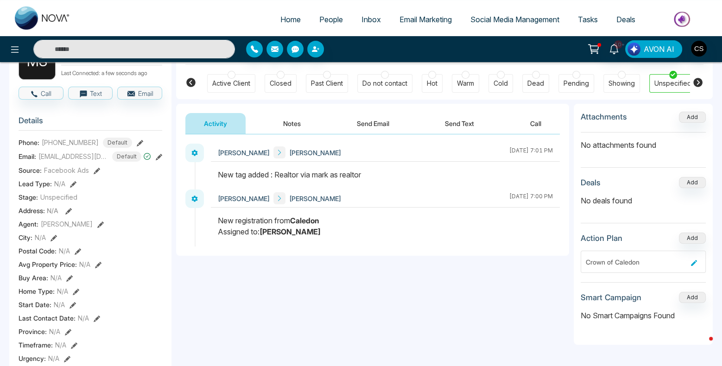
click at [373, 119] on button "Send Email" at bounding box center [373, 123] width 70 height 21
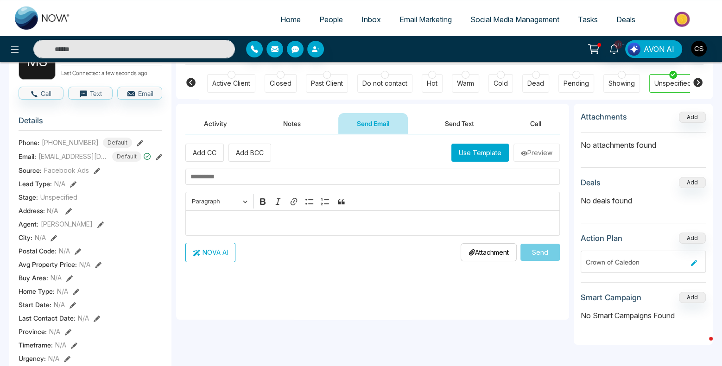
click at [215, 122] on button "Activity" at bounding box center [215, 123] width 60 height 21
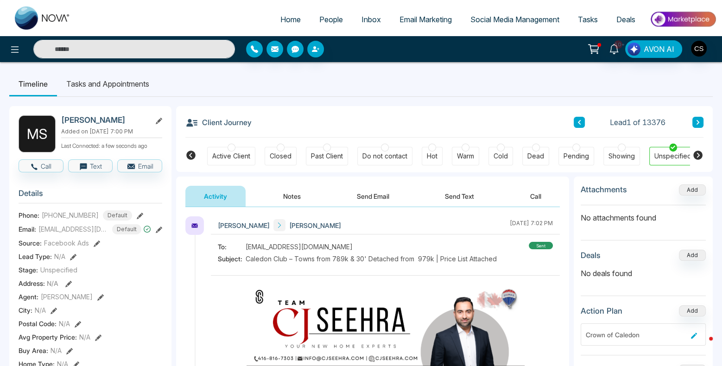
click at [196, 225] on icon at bounding box center [194, 225] width 7 height 7
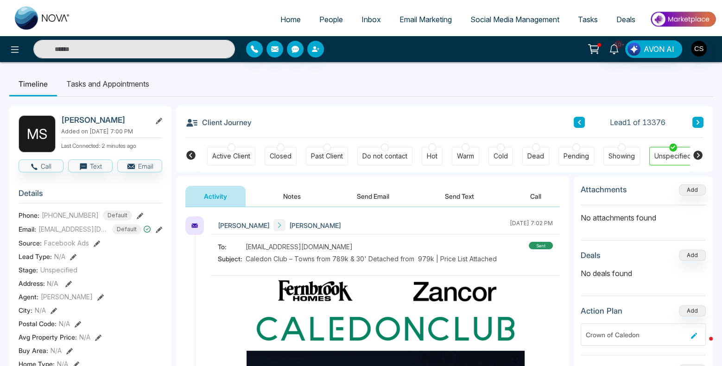
click at [50, 19] on img at bounding box center [43, 17] width 56 height 23
select select "*"
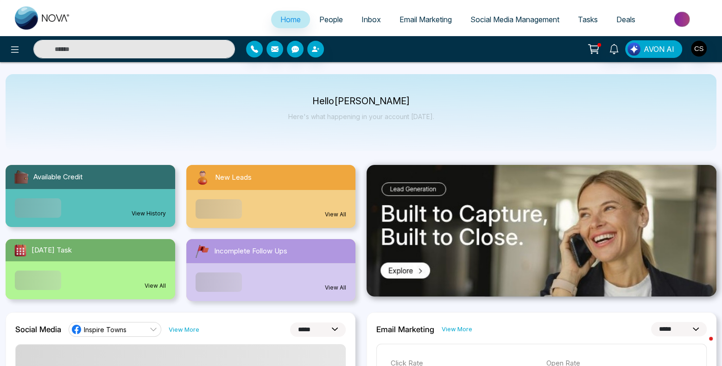
click at [332, 22] on span "People" at bounding box center [331, 19] width 24 height 9
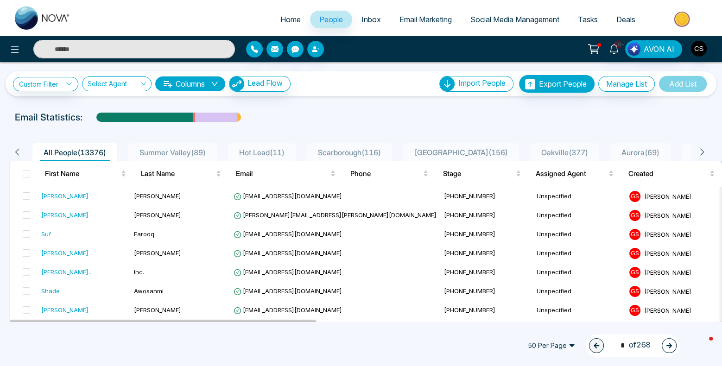
scroll to position [0, 0]
click at [286, 20] on span "Home" at bounding box center [290, 19] width 20 height 9
select select "*"
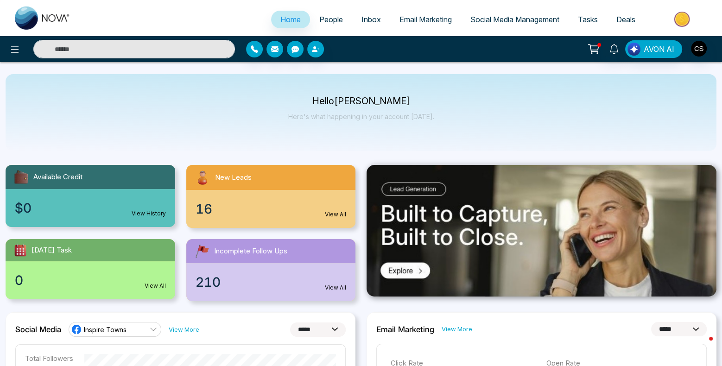
click at [332, 23] on span "People" at bounding box center [331, 19] width 24 height 9
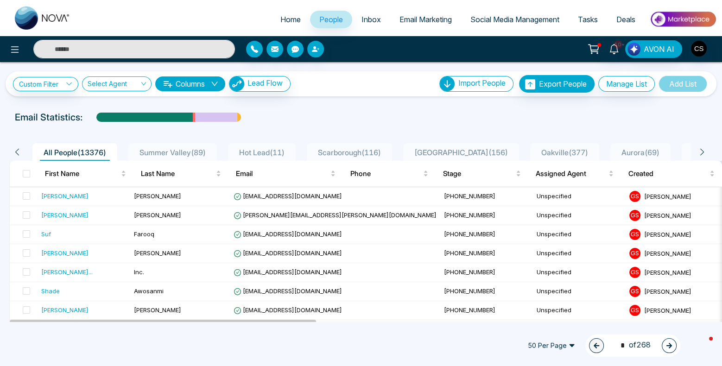
click at [280, 23] on span "Home" at bounding box center [290, 19] width 20 height 9
select select "*"
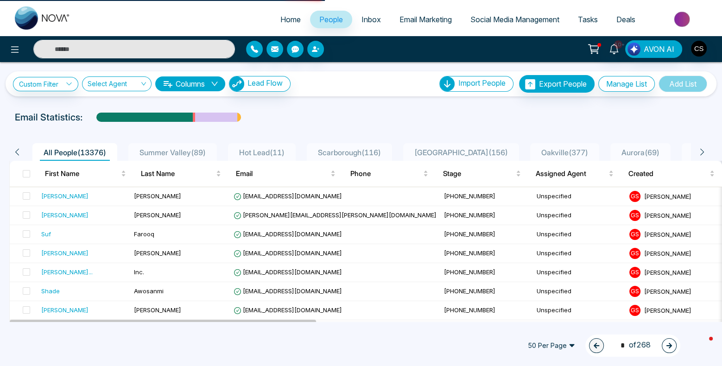
select select "*"
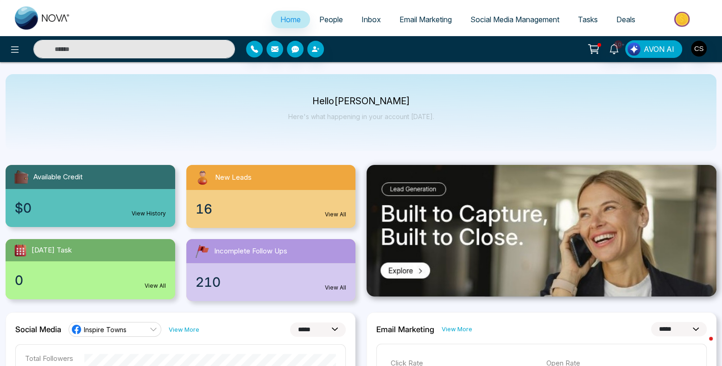
click at [327, 26] on link "People" at bounding box center [331, 20] width 42 height 18
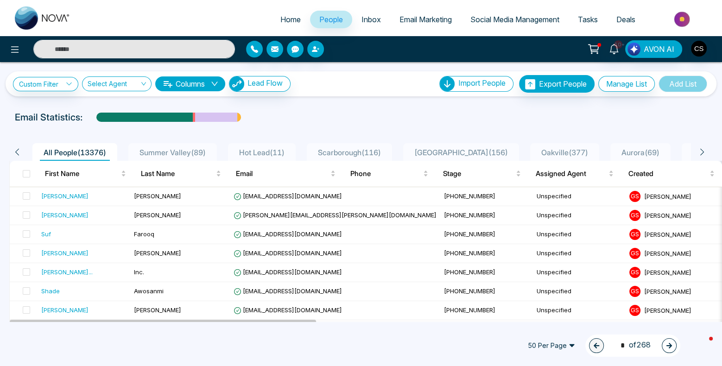
click at [328, 108] on div "Custom Filter Choose a filters Cancel Apply Select Agent Columns Lead Flow Impo…" at bounding box center [361, 192] width 722 height 260
